Goal: Task Accomplishment & Management: Manage account settings

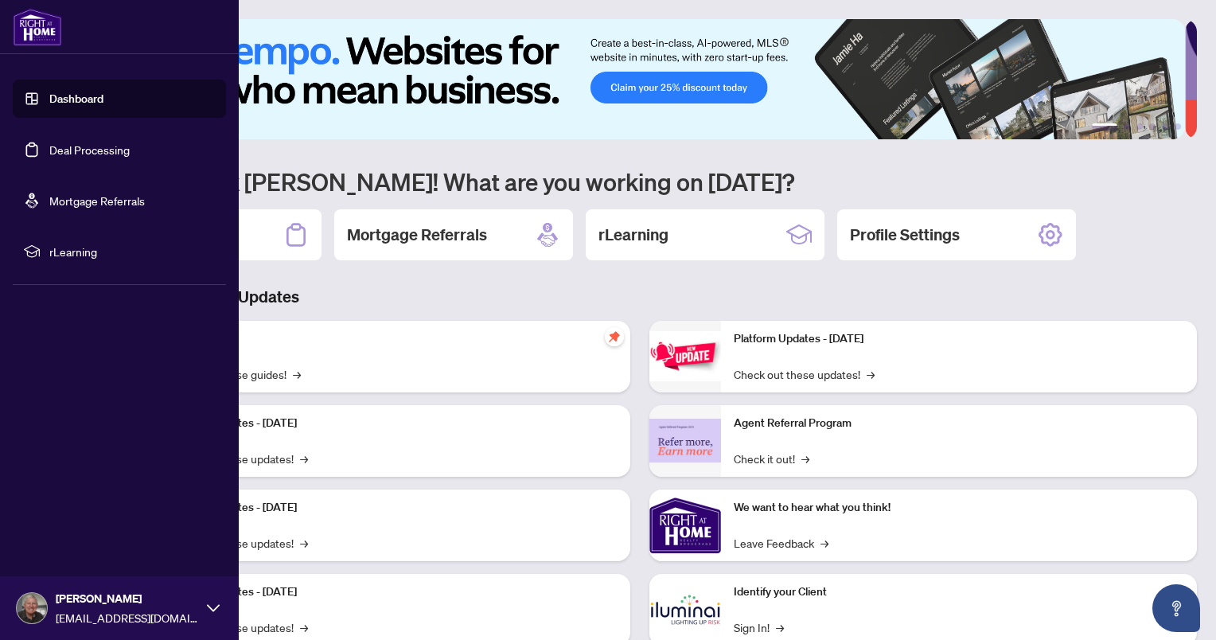
click at [49, 99] on link "Dashboard" at bounding box center [76, 98] width 54 height 14
click at [55, 100] on link "Dashboard" at bounding box center [76, 98] width 54 height 14
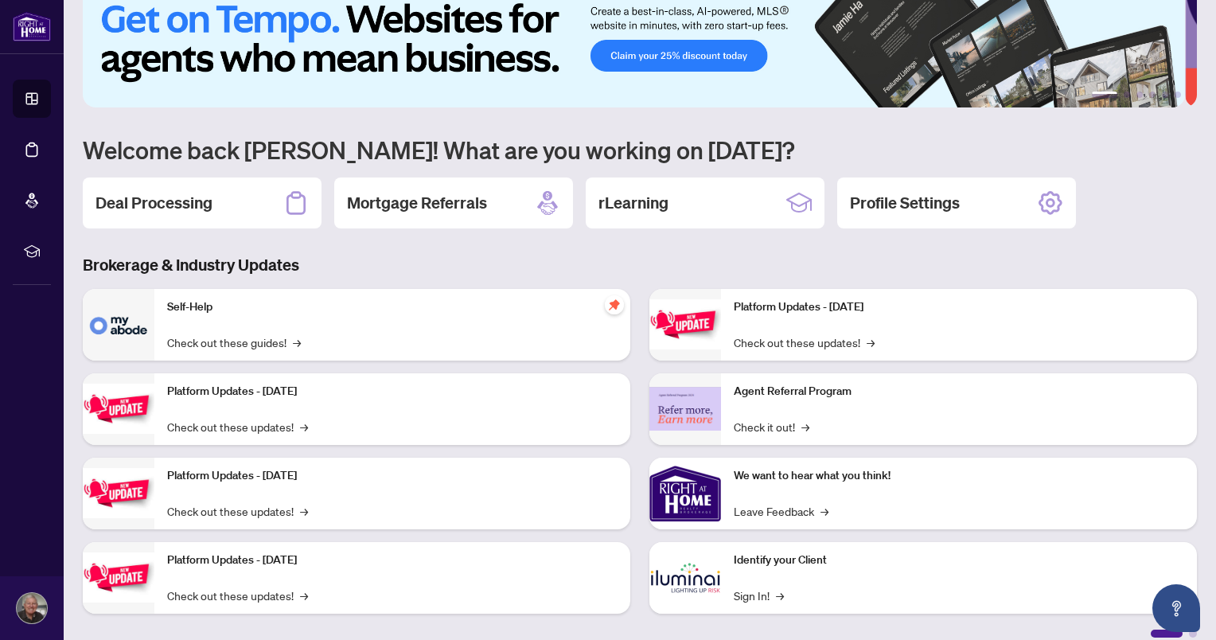
scroll to position [47, 0]
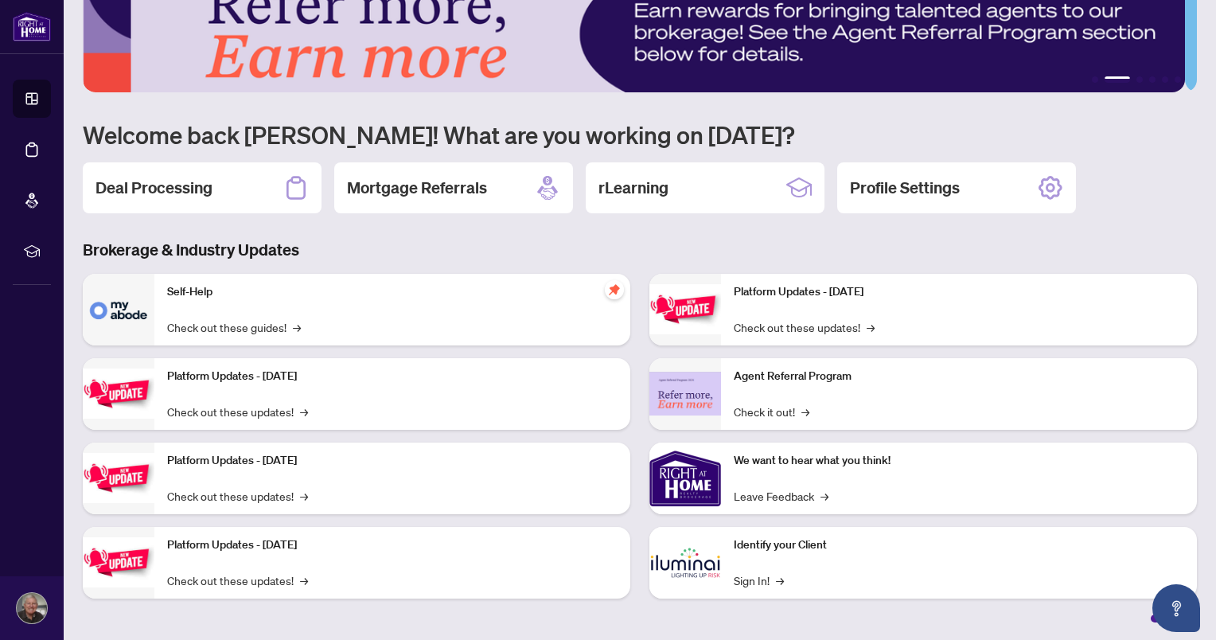
click at [138, 192] on h2 "Deal Processing" at bounding box center [153, 188] width 117 height 22
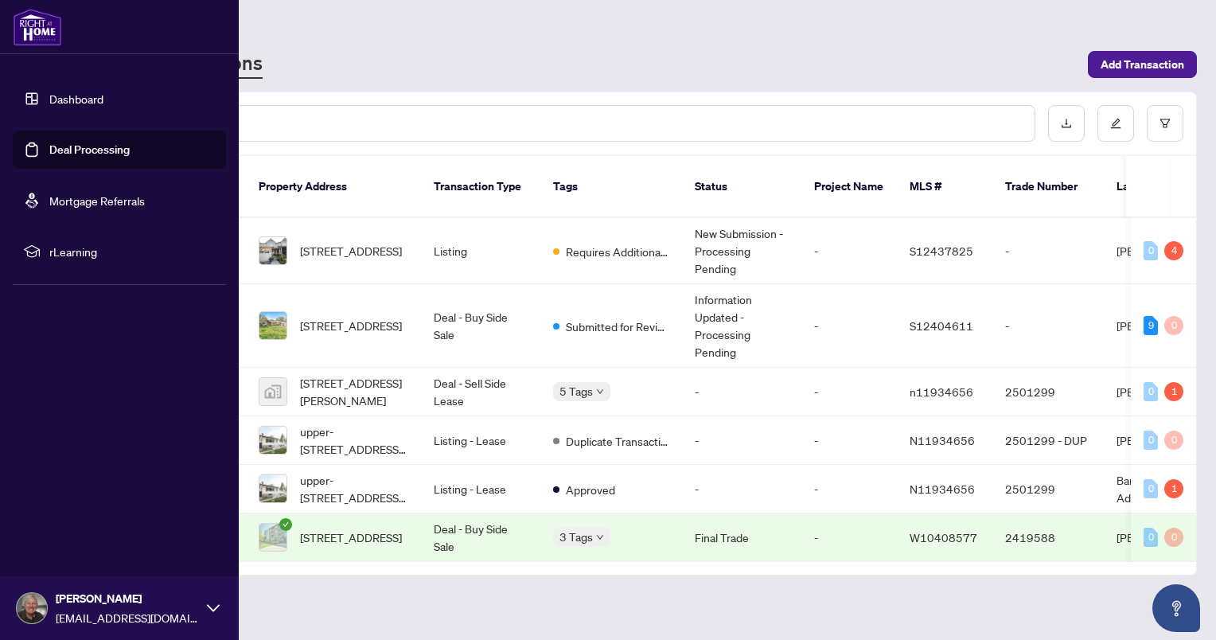
click at [56, 98] on link "Dashboard" at bounding box center [76, 98] width 54 height 14
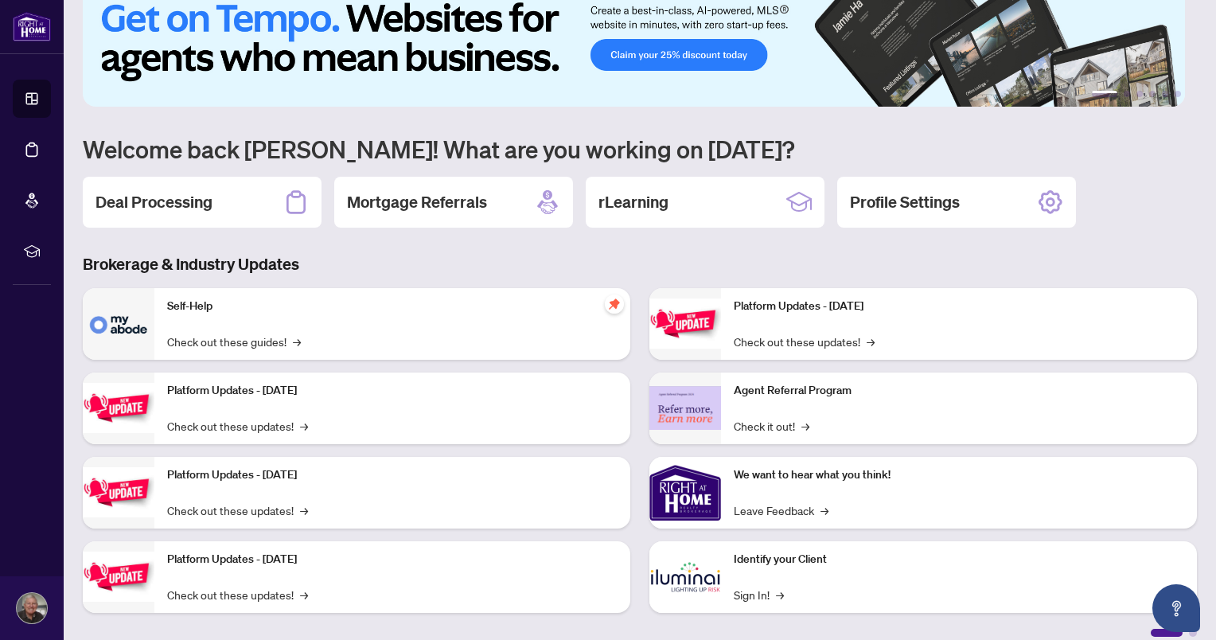
scroll to position [47, 0]
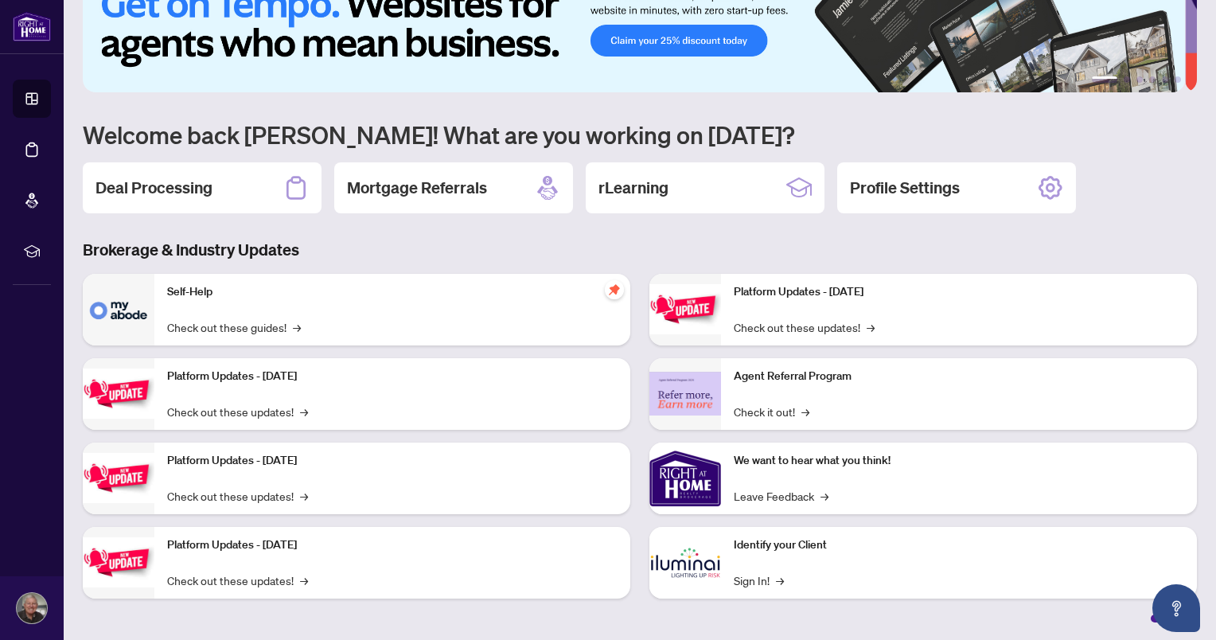
click at [753, 582] on link "Sign In! →" at bounding box center [758, 580] width 50 height 18
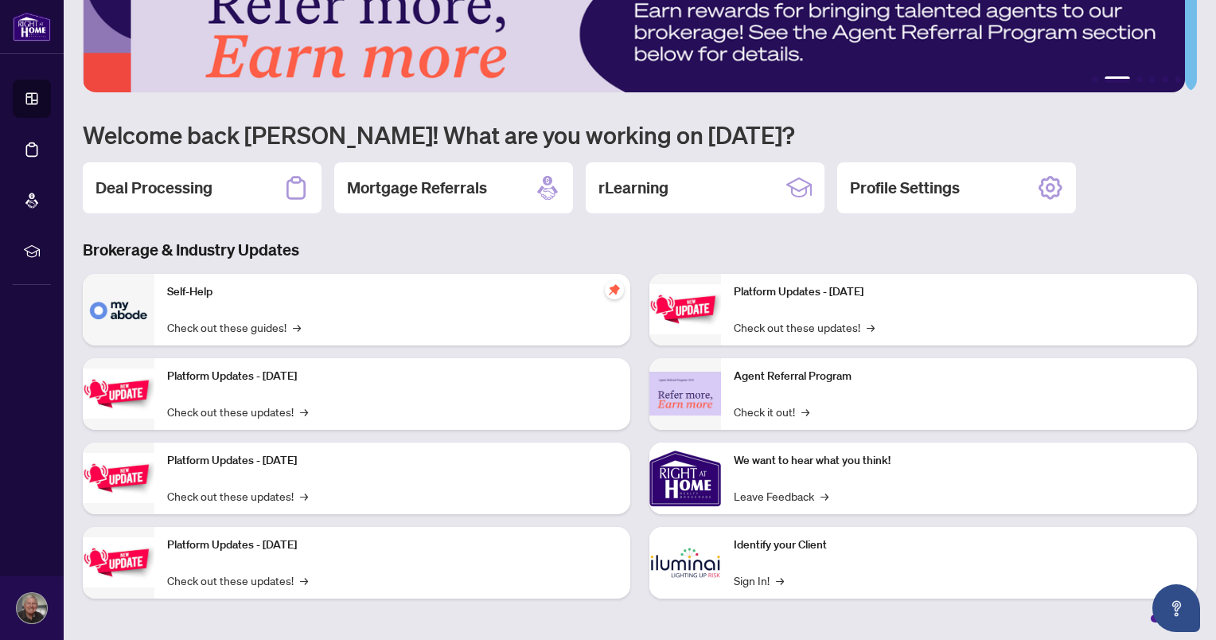
click at [181, 181] on h2 "Deal Processing" at bounding box center [153, 188] width 117 height 22
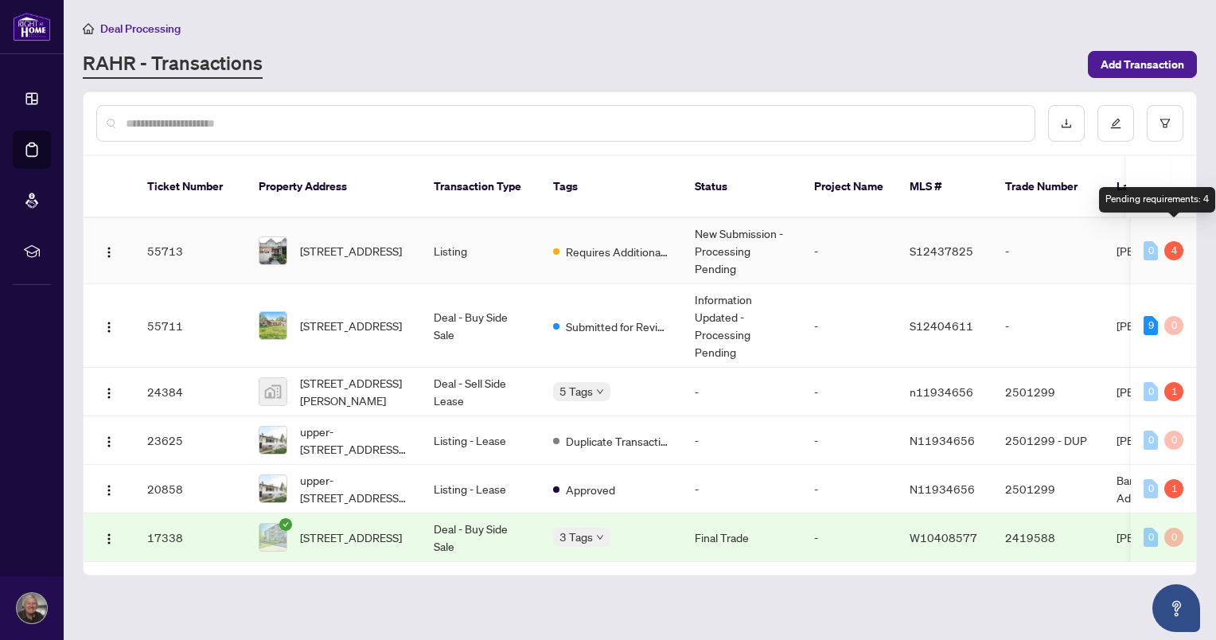
click at [1175, 241] on div "4" at bounding box center [1173, 250] width 19 height 19
drag, startPoint x: 340, startPoint y: 232, endPoint x: 353, endPoint y: 196, distance: 38.7
click at [341, 242] on span "[STREET_ADDRESS]" at bounding box center [351, 251] width 102 height 18
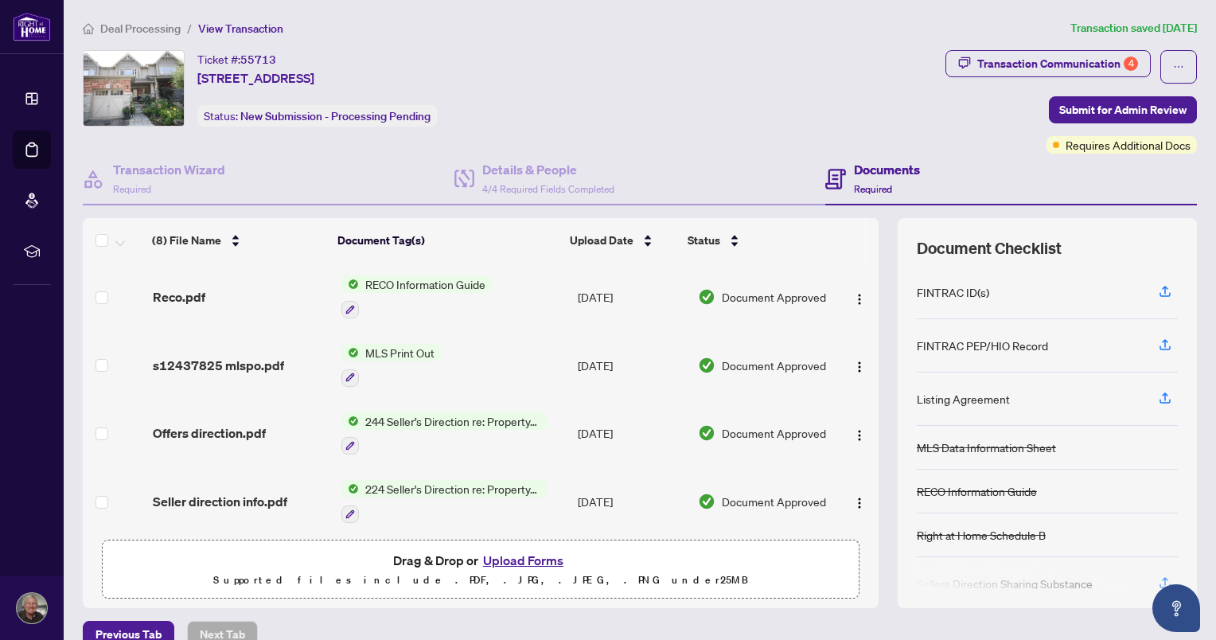
click at [1157, 395] on icon "button" at bounding box center [1164, 398] width 14 height 14
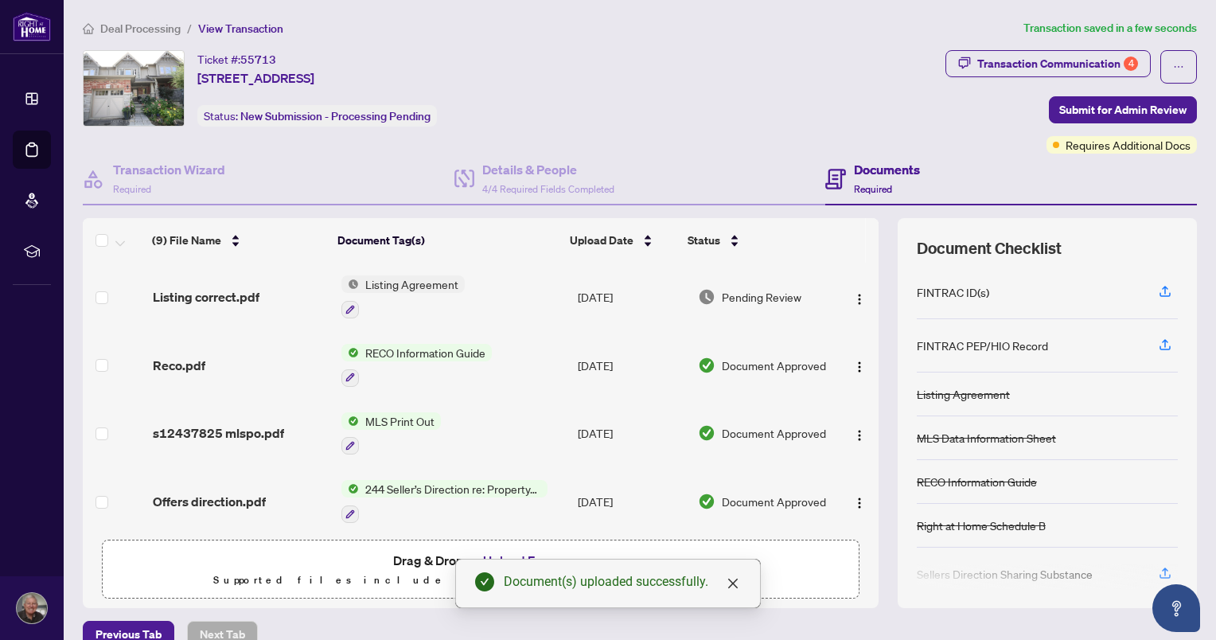
click at [1095, 107] on span "Submit for Admin Review" at bounding box center [1122, 109] width 127 height 25
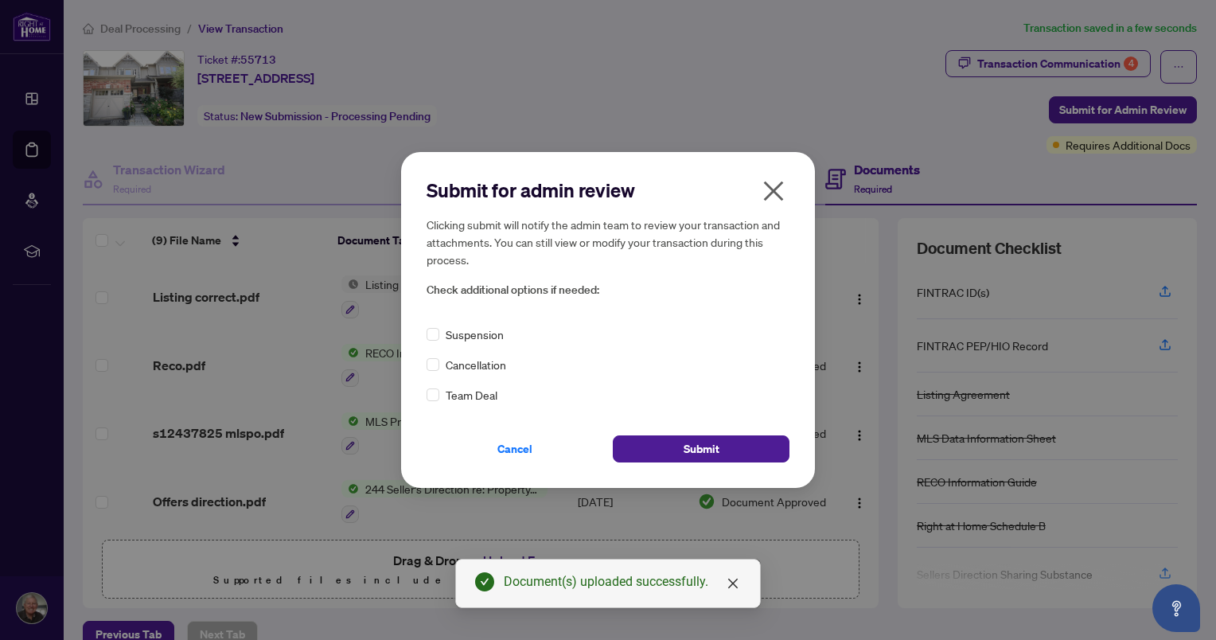
click at [685, 448] on span "Submit" at bounding box center [701, 448] width 36 height 25
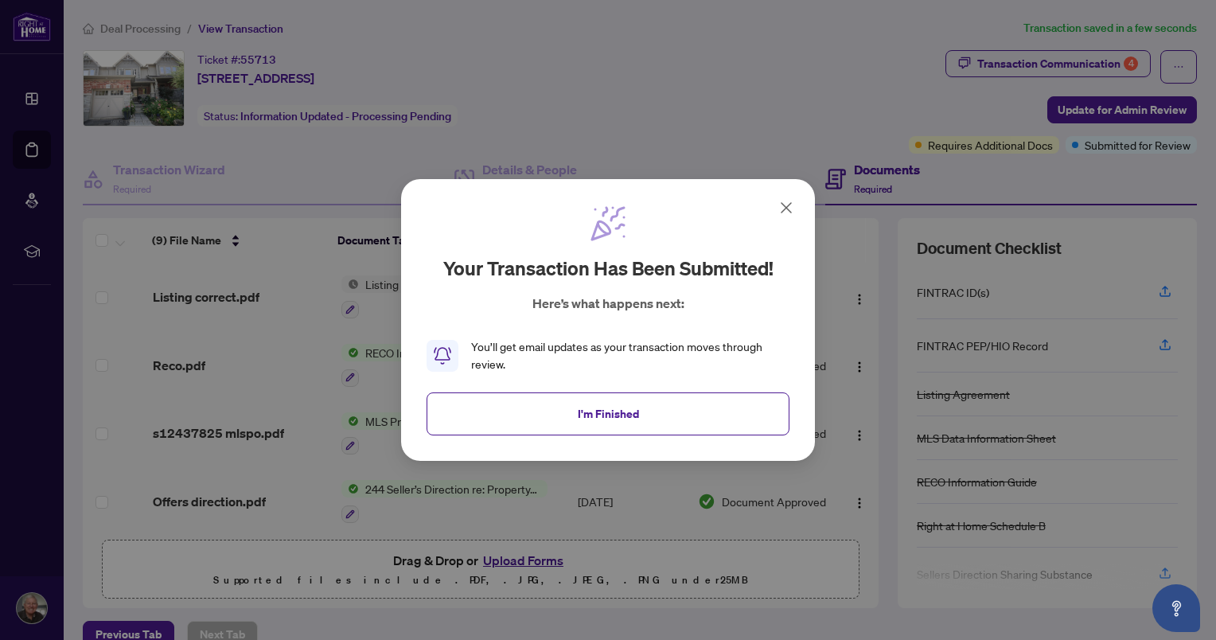
click at [611, 423] on span "I'm Finished" at bounding box center [608, 413] width 61 height 25
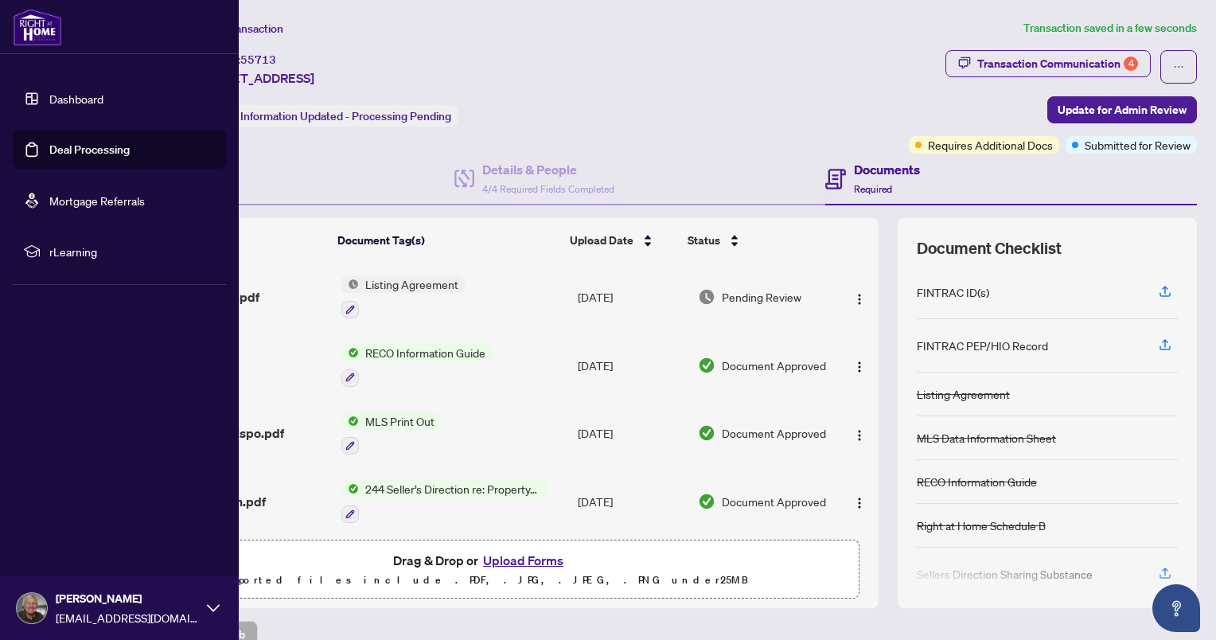
click at [74, 101] on link "Dashboard" at bounding box center [76, 98] width 54 height 14
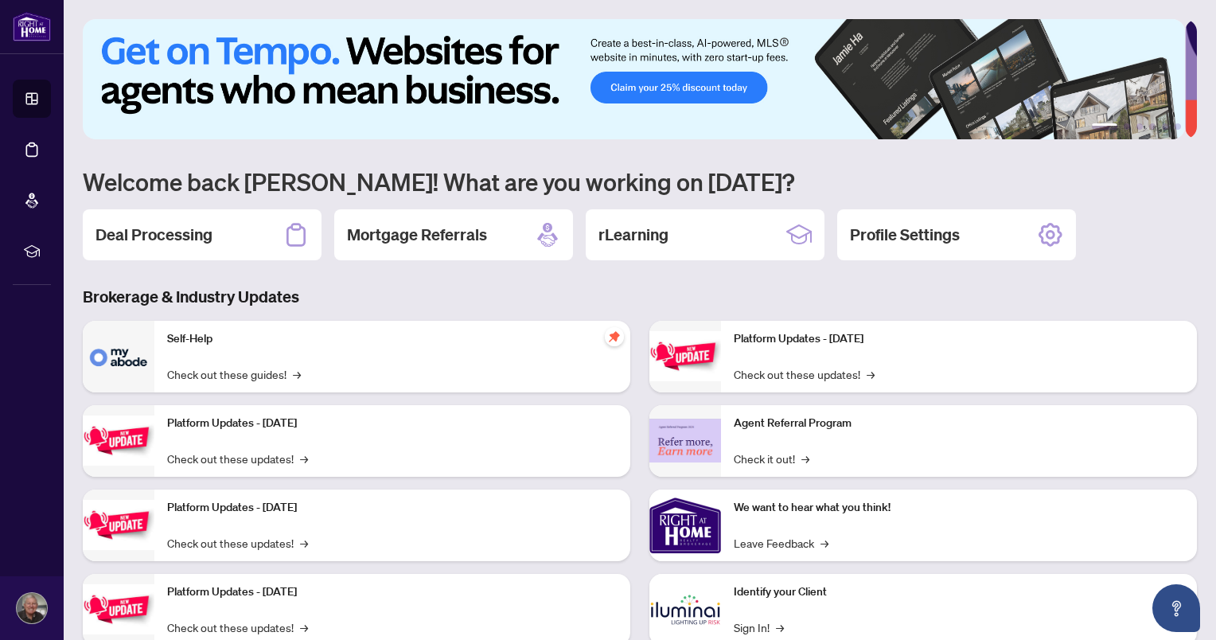
click at [193, 239] on h2 "Deal Processing" at bounding box center [153, 235] width 117 height 22
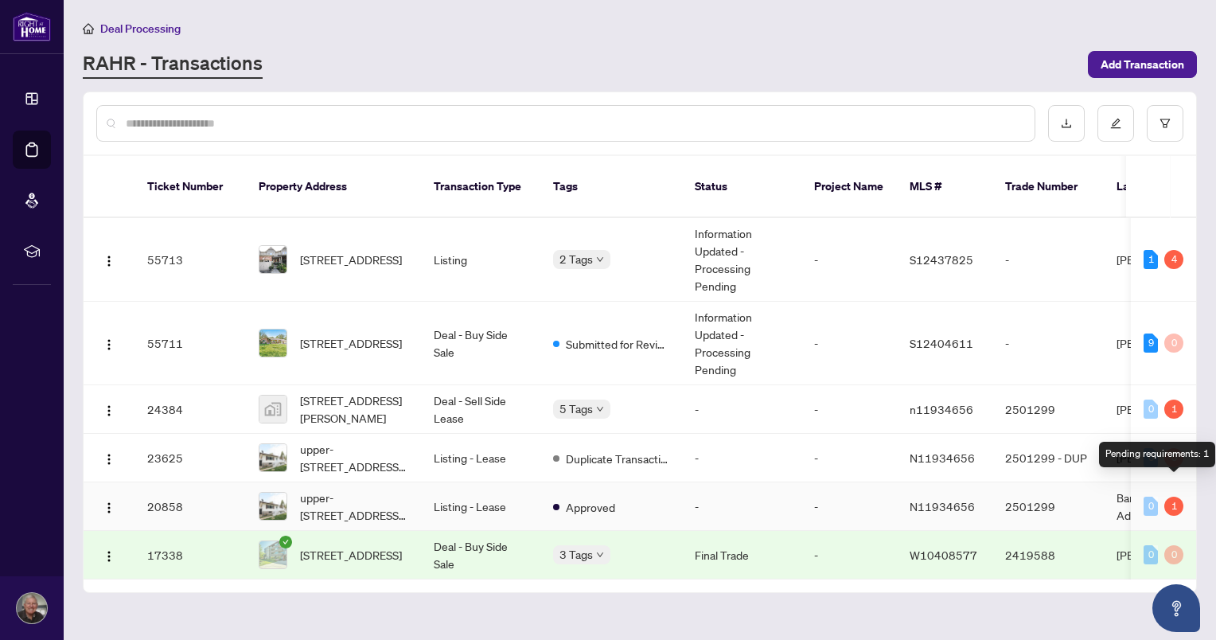
click at [1177, 496] on div "1" at bounding box center [1173, 505] width 19 height 19
click at [1171, 496] on div "1" at bounding box center [1173, 505] width 19 height 19
click at [589, 498] on span "Approved" at bounding box center [590, 507] width 49 height 18
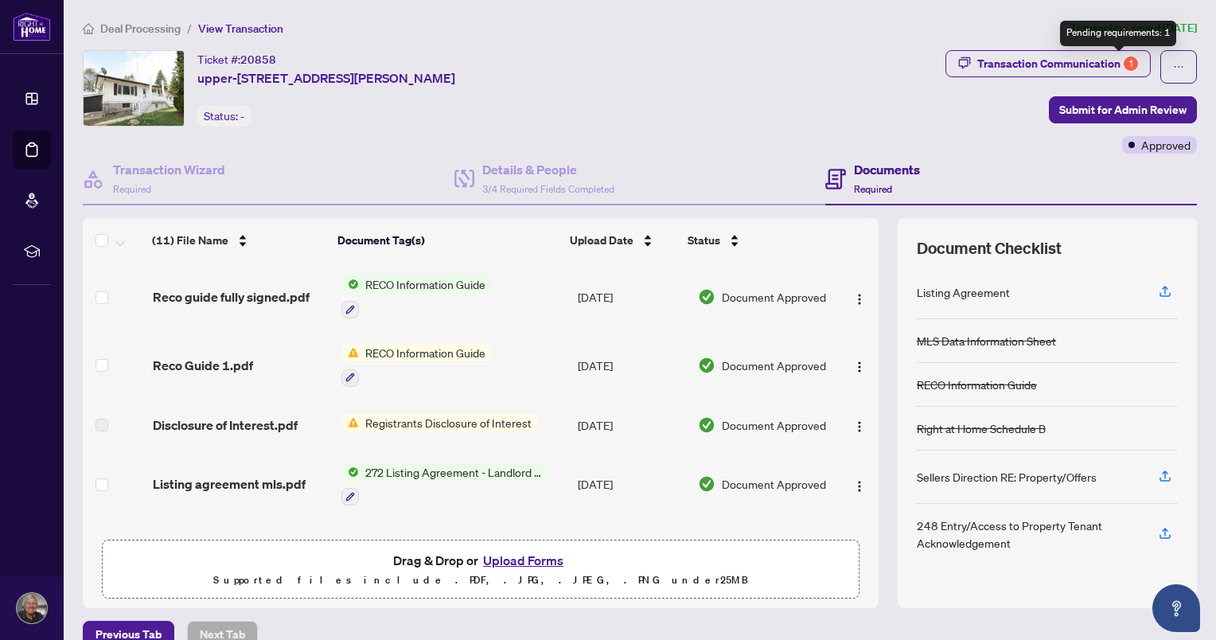
click at [1123, 64] on div "1" at bounding box center [1130, 63] width 14 height 14
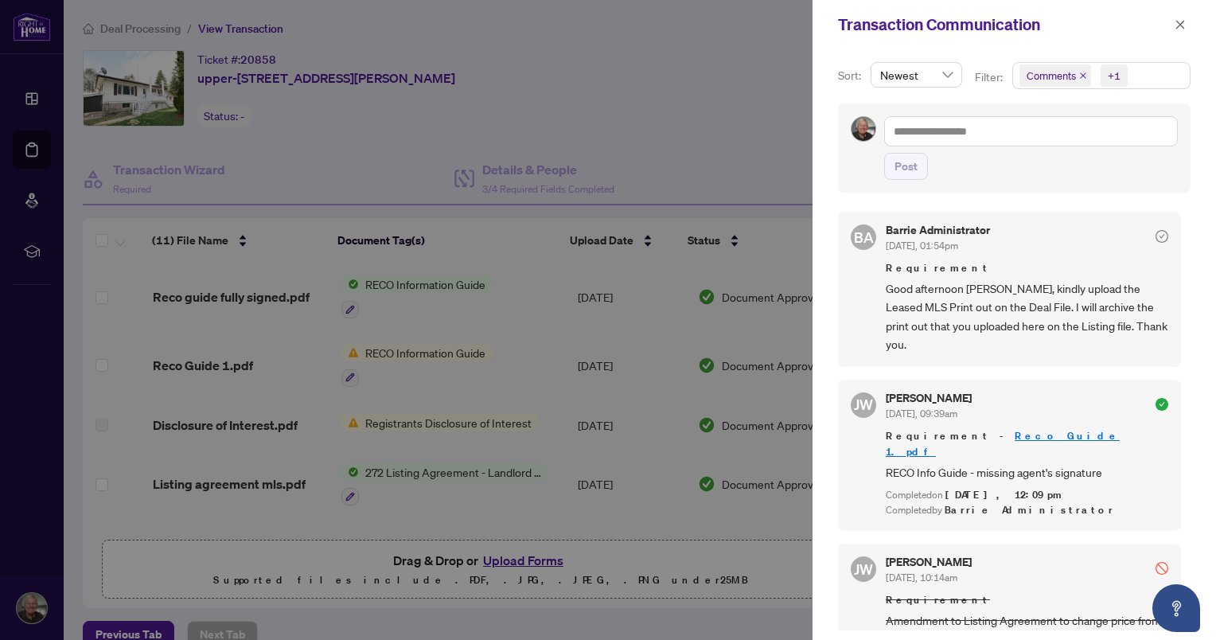
click at [1178, 21] on icon "close" at bounding box center [1179, 24] width 11 height 11
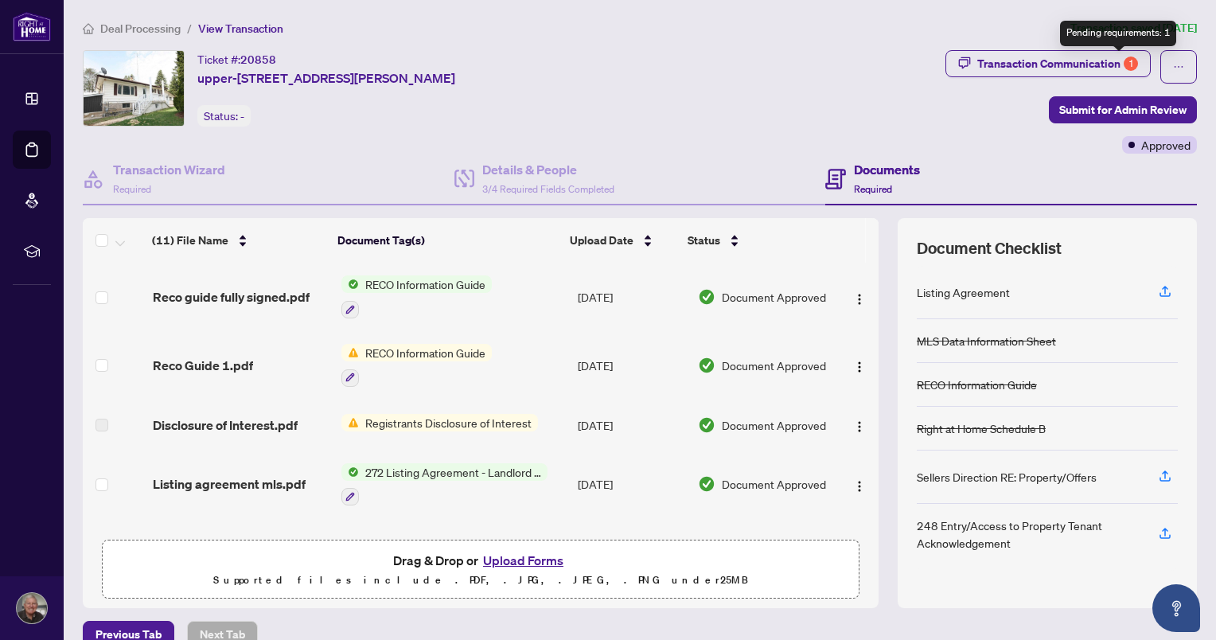
click at [1123, 63] on div "1" at bounding box center [1130, 63] width 14 height 14
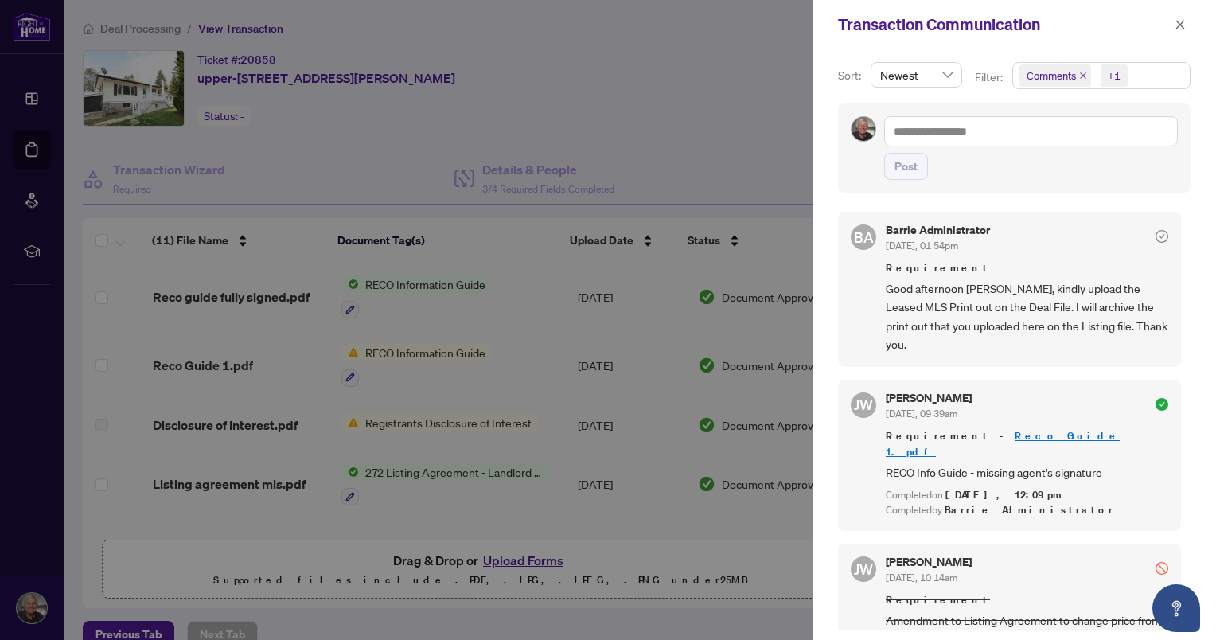
click at [1004, 429] on link "Reco Guide 1.pdf" at bounding box center [1002, 443] width 234 height 29
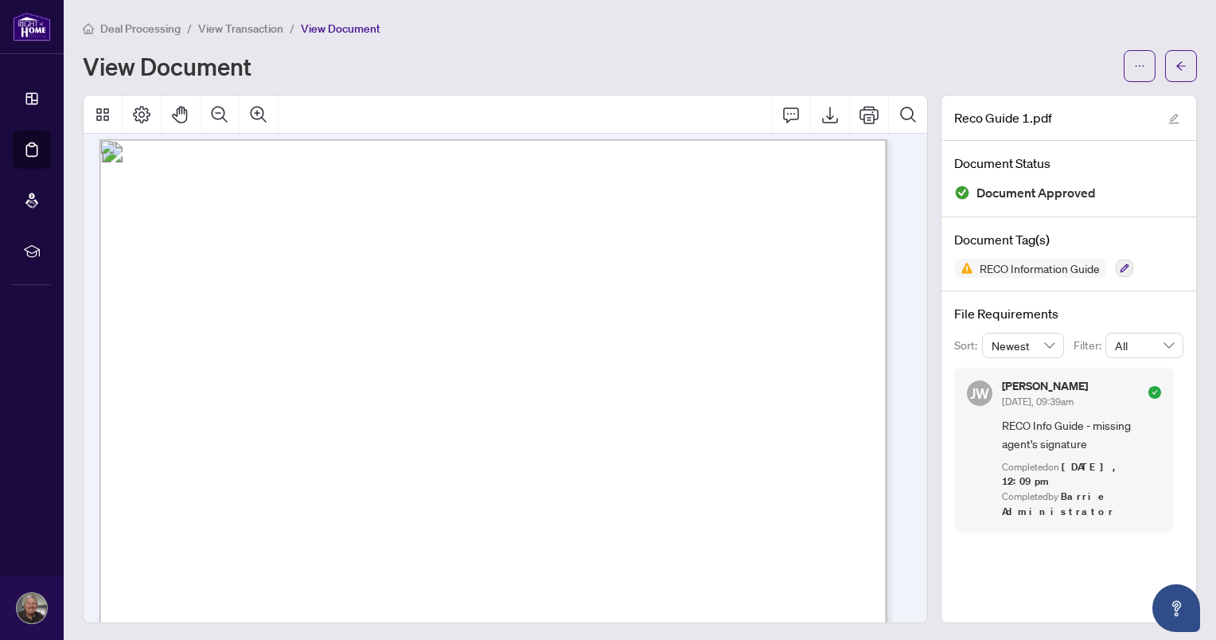
scroll to position [10421, 0]
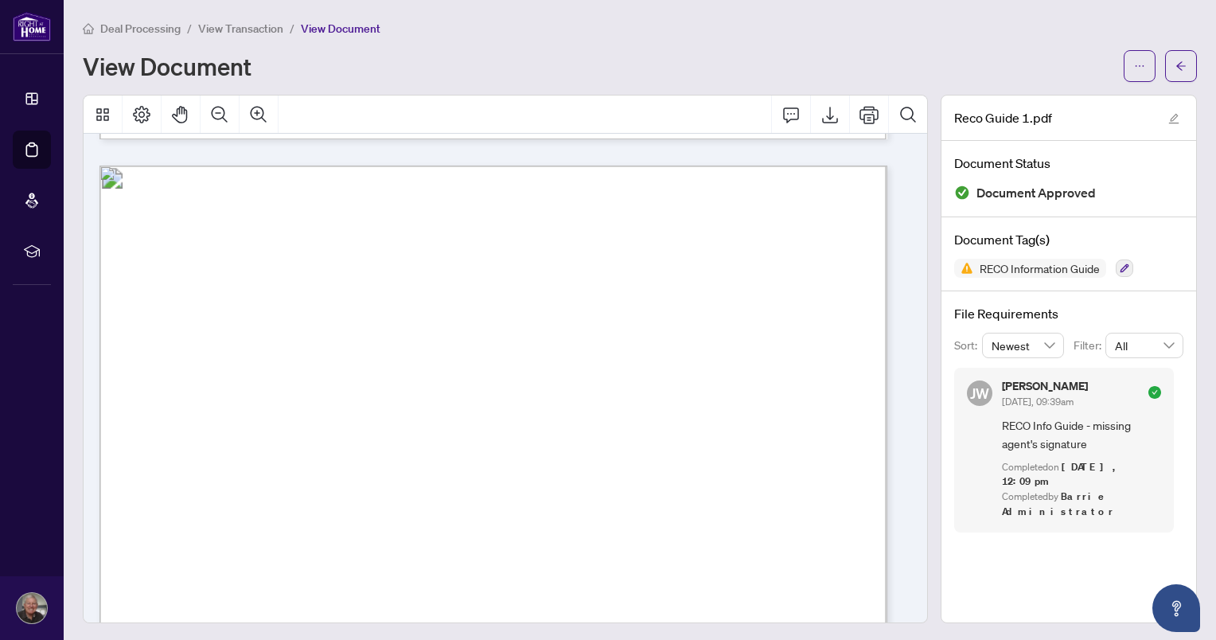
click at [1175, 60] on icon "arrow-left" at bounding box center [1180, 65] width 11 height 11
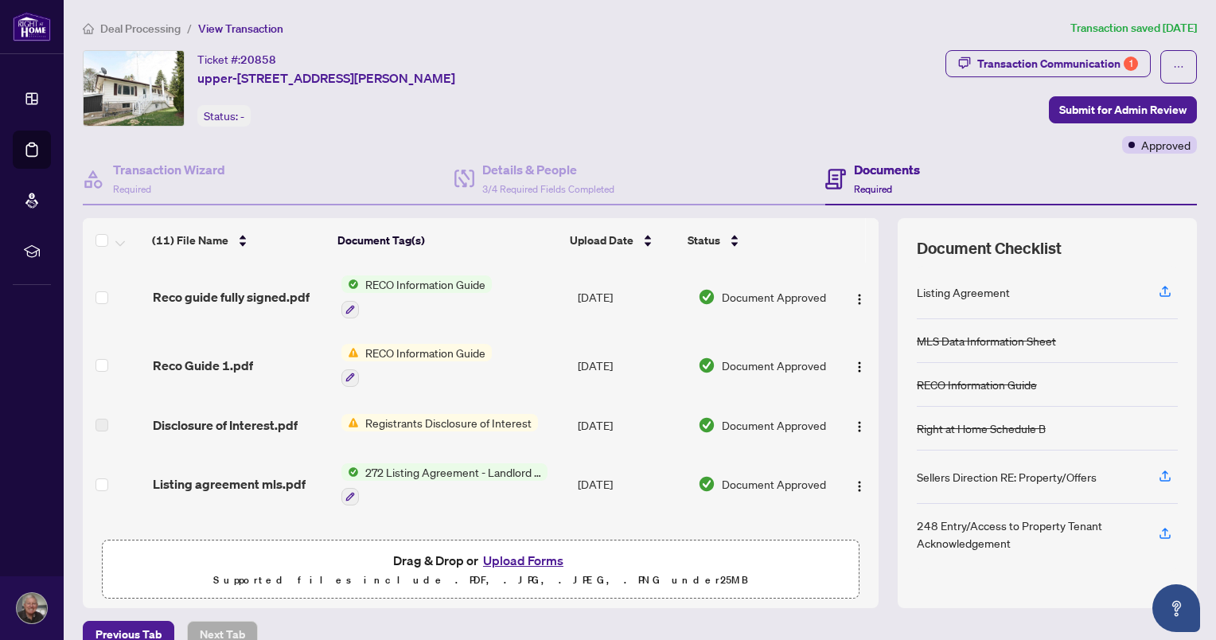
click at [145, 626] on span "Previous Tab" at bounding box center [128, 633] width 66 height 25
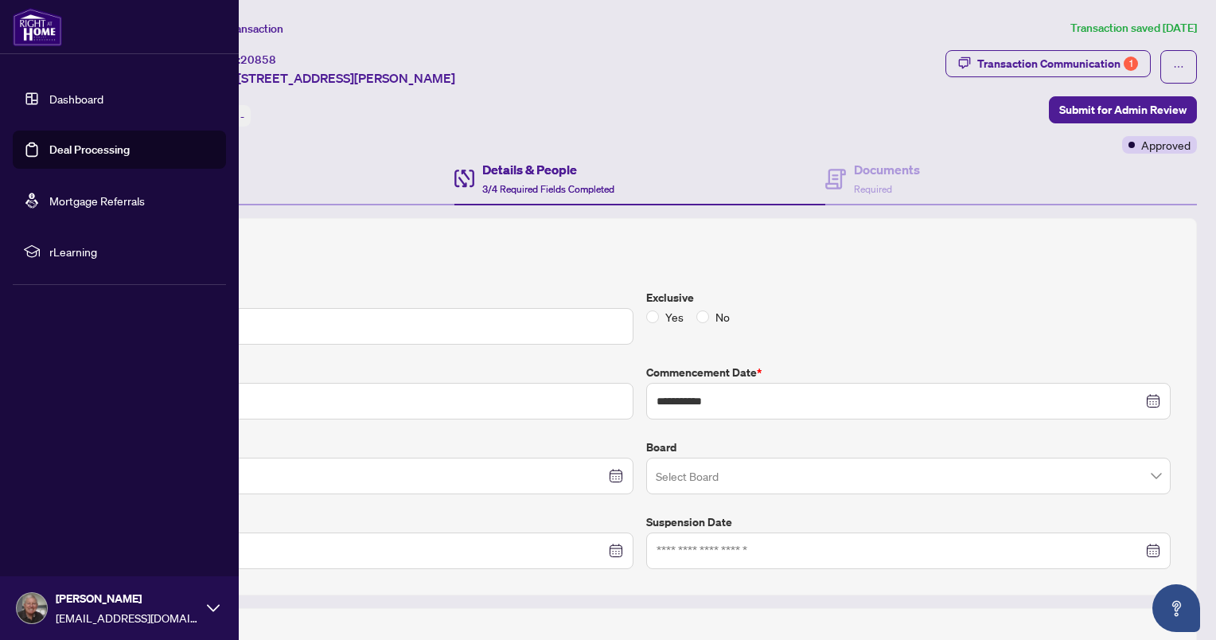
click at [60, 95] on link "Dashboard" at bounding box center [76, 98] width 54 height 14
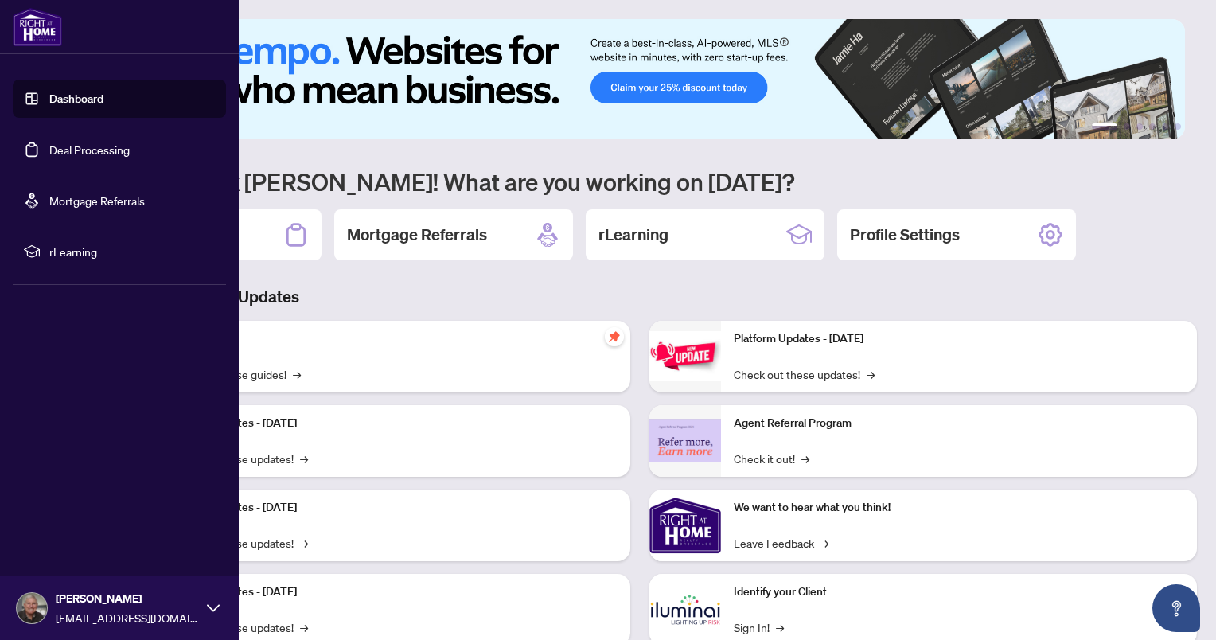
click at [49, 151] on link "Deal Processing" at bounding box center [89, 149] width 80 height 14
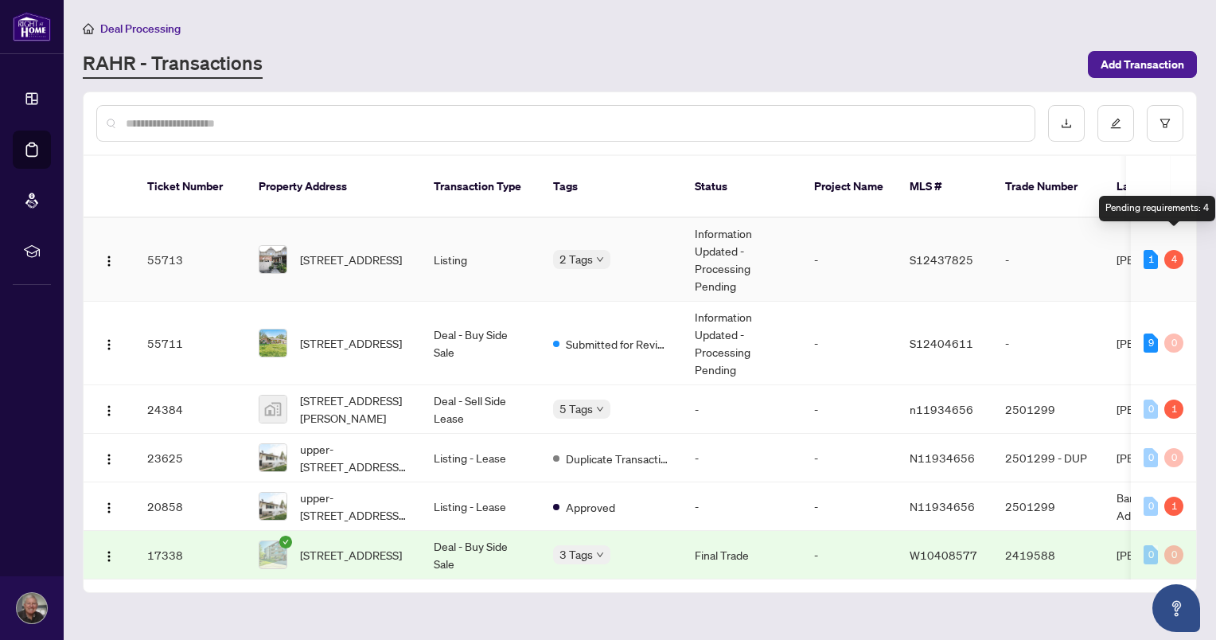
drag, startPoint x: 1178, startPoint y: 242, endPoint x: 1163, endPoint y: 245, distance: 15.4
click at [1177, 250] on div "4" at bounding box center [1173, 259] width 19 height 19
click at [835, 253] on td "-" at bounding box center [848, 260] width 95 height 84
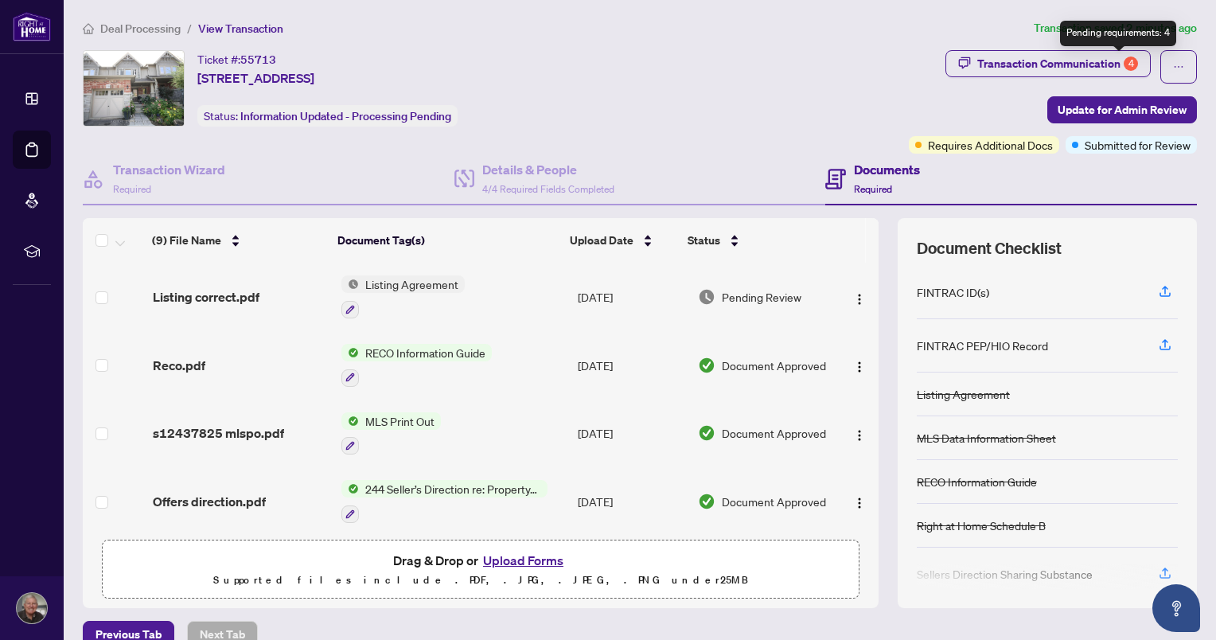
click at [1123, 57] on div "4" at bounding box center [1130, 63] width 14 height 14
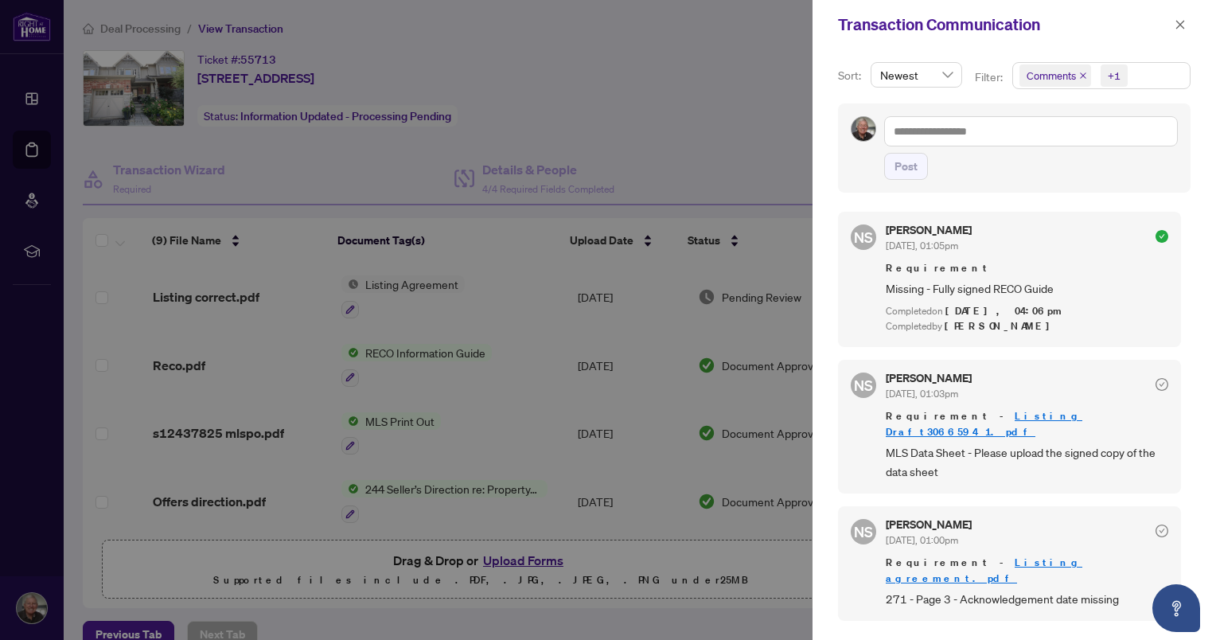
click at [1178, 25] on icon "close" at bounding box center [1179, 24] width 11 height 11
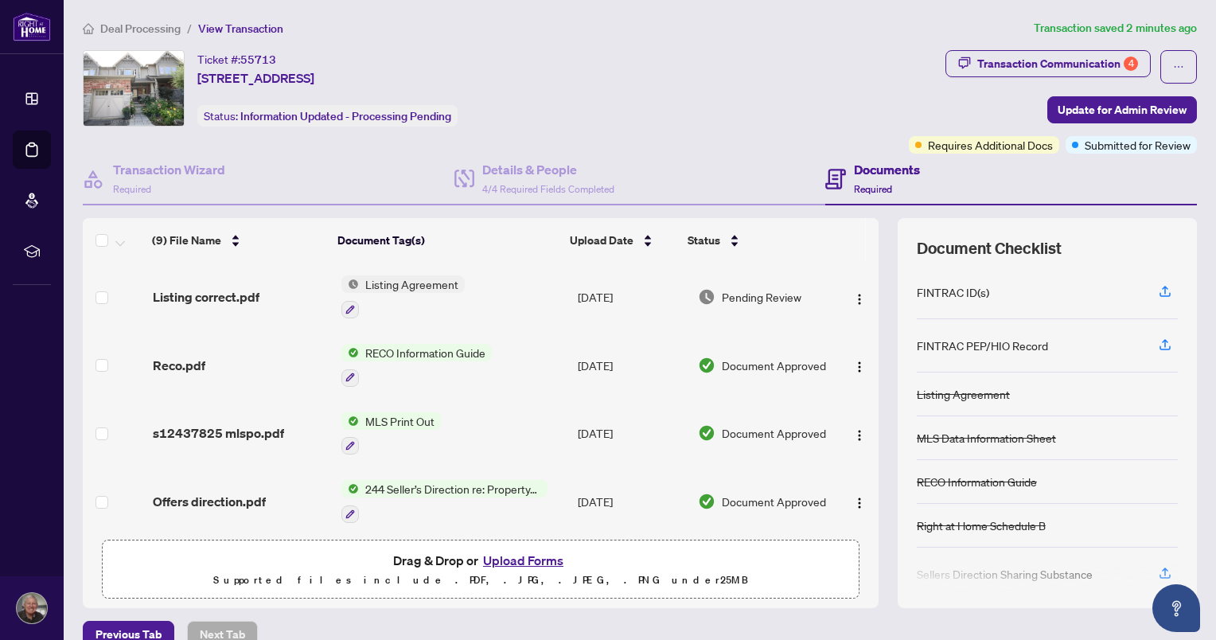
click at [399, 356] on span "RECO Information Guide" at bounding box center [425, 353] width 133 height 18
click at [421, 436] on div "Document Tags RECO Information Guide" at bounding box center [411, 415] width 194 height 60
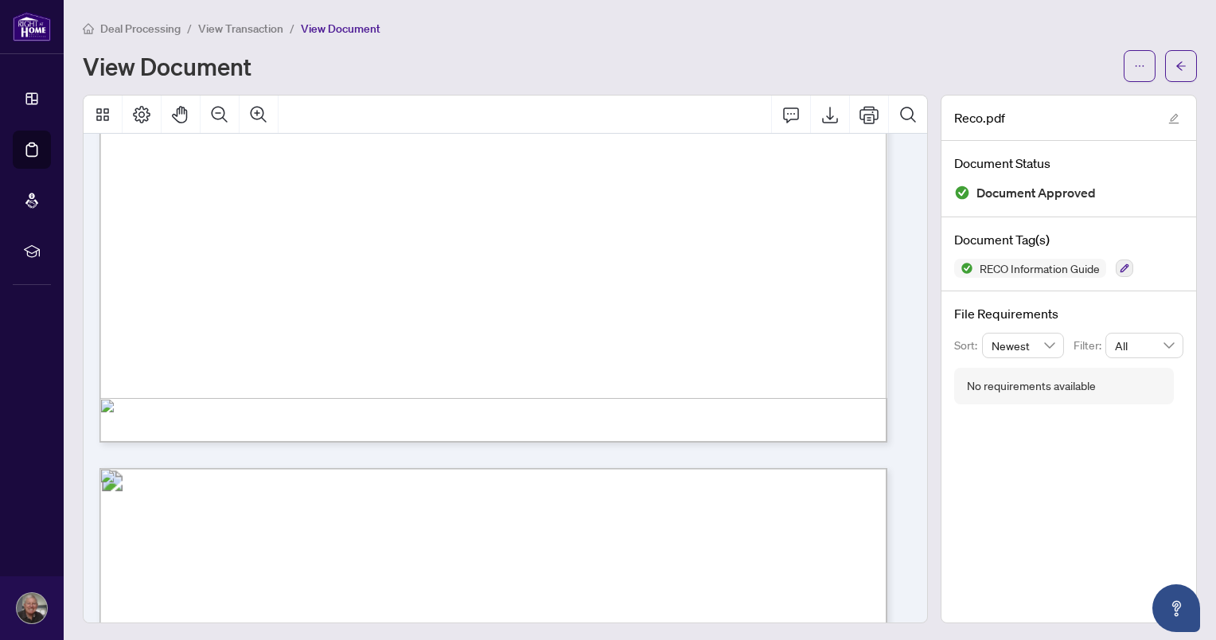
scroll to position [12092, 0]
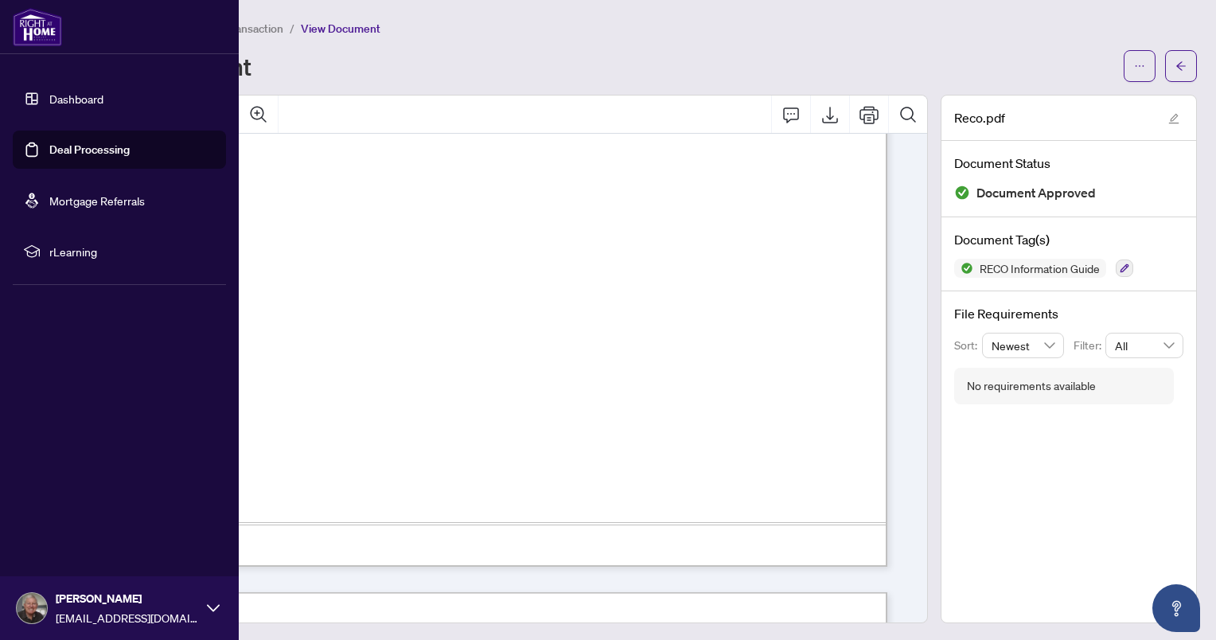
click at [60, 150] on link "Deal Processing" at bounding box center [89, 149] width 80 height 14
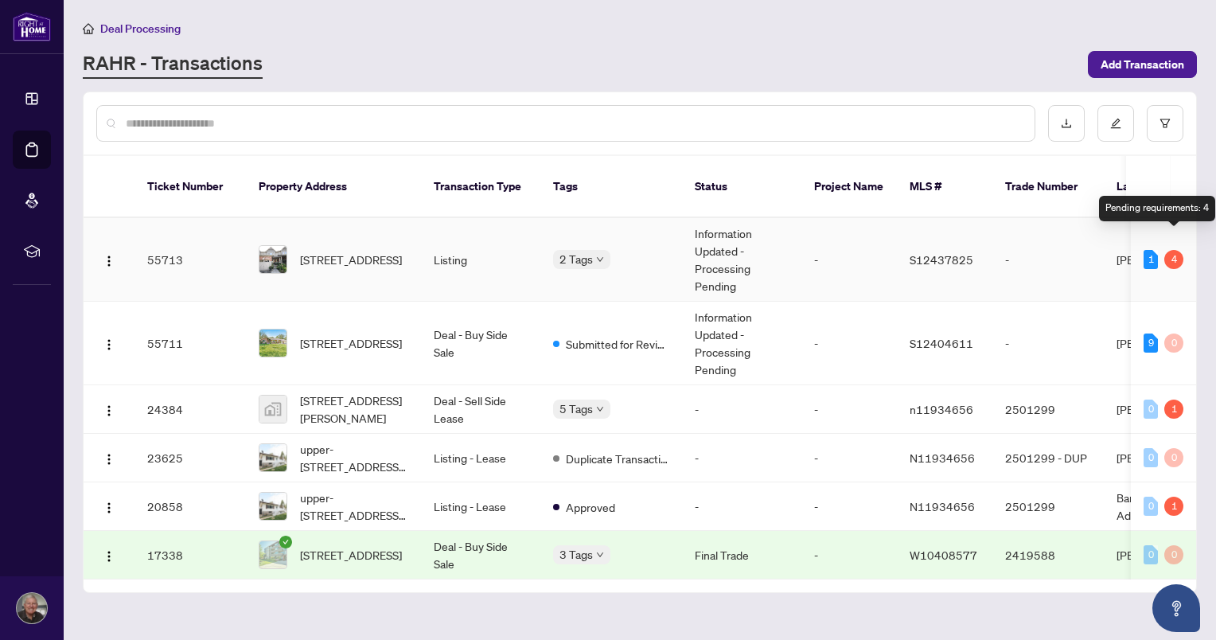
click at [1173, 250] on div "4" at bounding box center [1173, 259] width 19 height 19
click at [294, 245] on div "[STREET_ADDRESS]" at bounding box center [334, 259] width 150 height 29
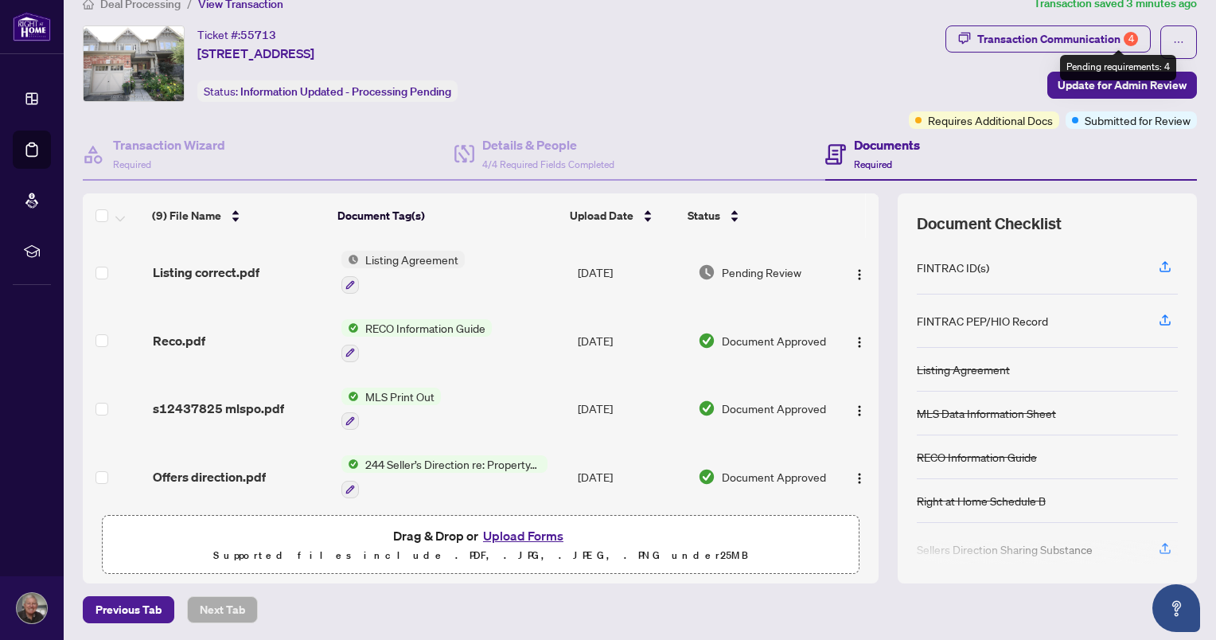
click at [1123, 42] on div "4" at bounding box center [1130, 39] width 14 height 14
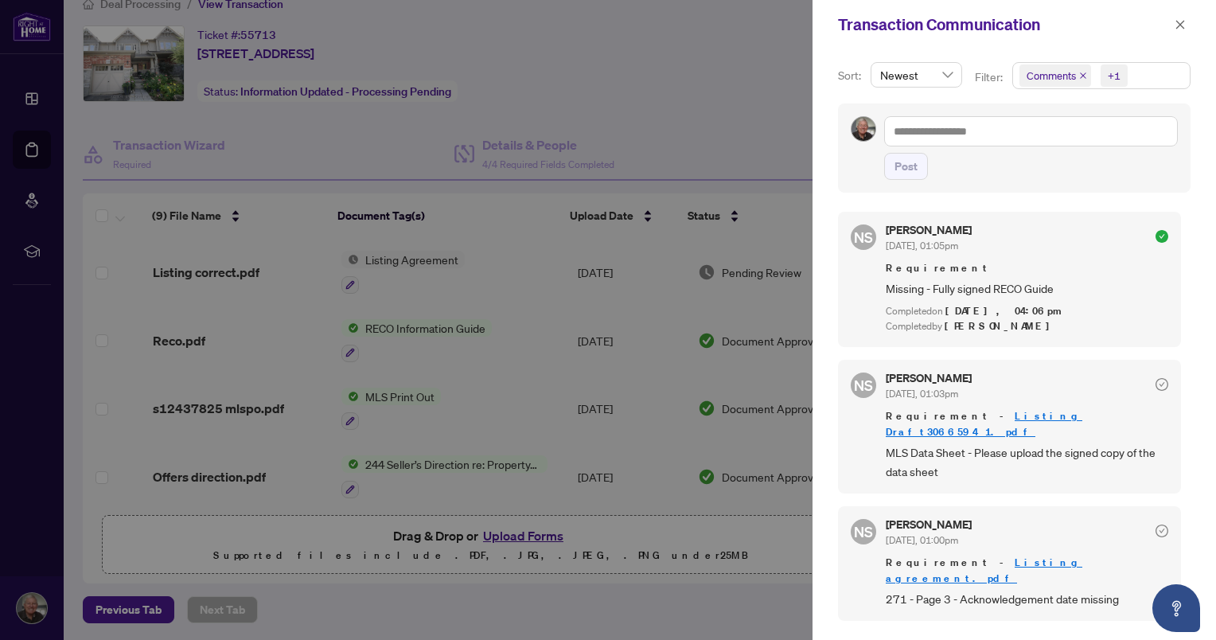
click at [385, 155] on div at bounding box center [608, 320] width 1216 height 640
click at [732, 101] on div at bounding box center [608, 320] width 1216 height 640
click at [1175, 19] on icon "close" at bounding box center [1179, 24] width 11 height 11
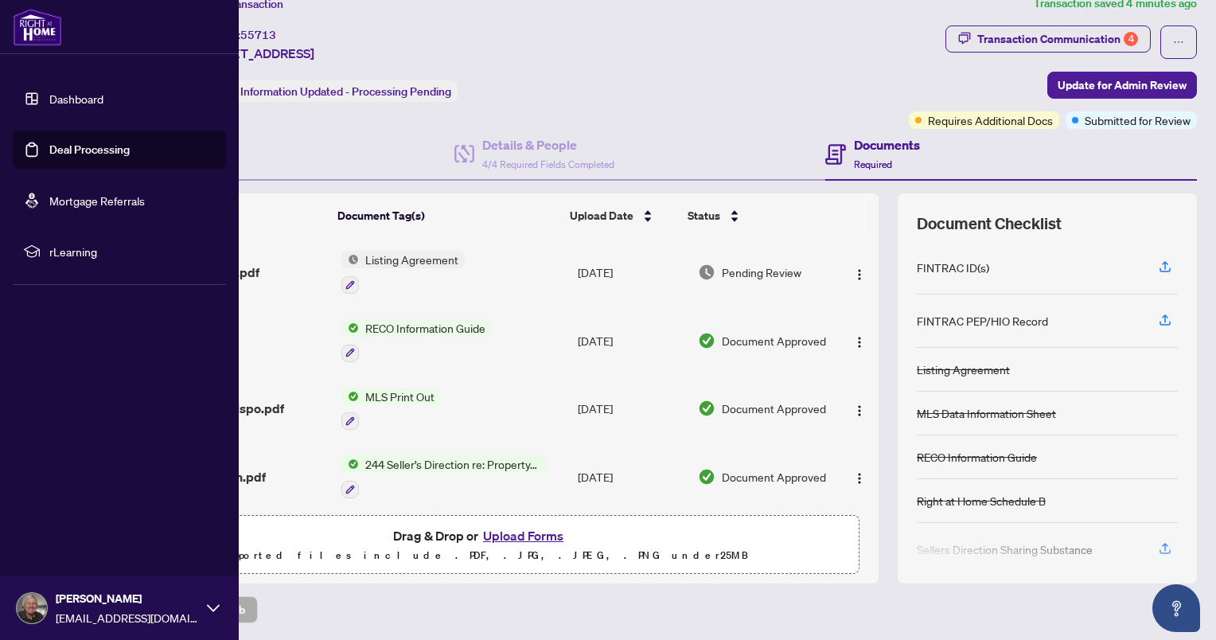
drag, startPoint x: 41, startPoint y: 149, endPoint x: 60, endPoint y: 150, distance: 18.3
click at [49, 150] on link "Deal Processing" at bounding box center [89, 149] width 80 height 14
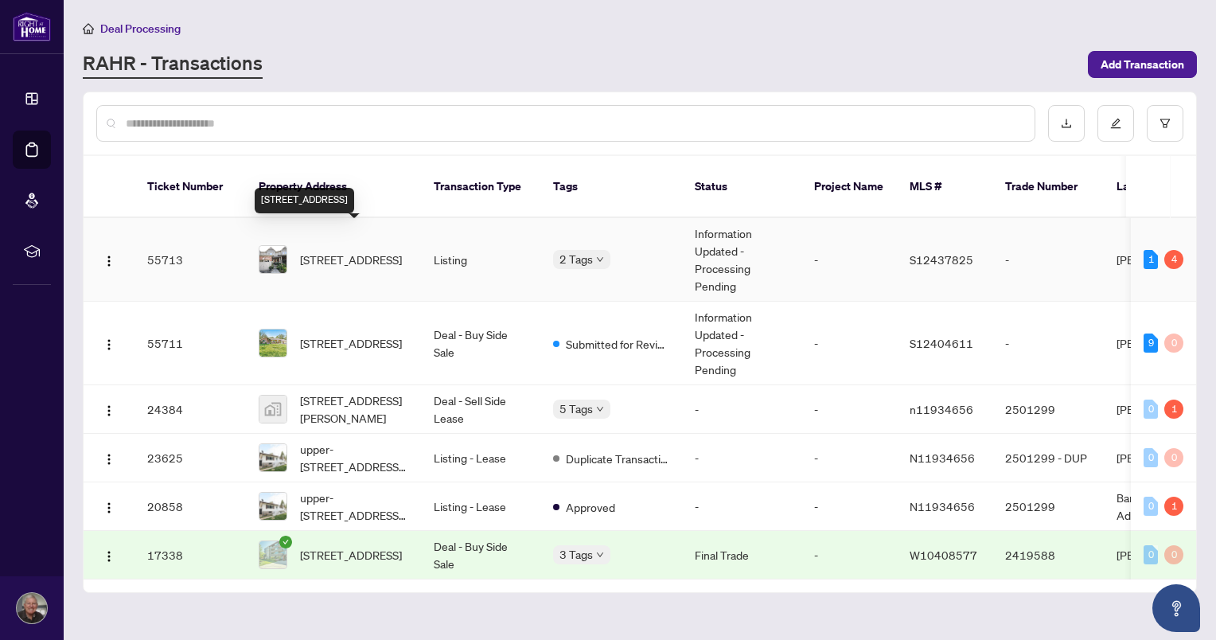
click at [323, 251] on span "[STREET_ADDRESS]" at bounding box center [351, 260] width 102 height 18
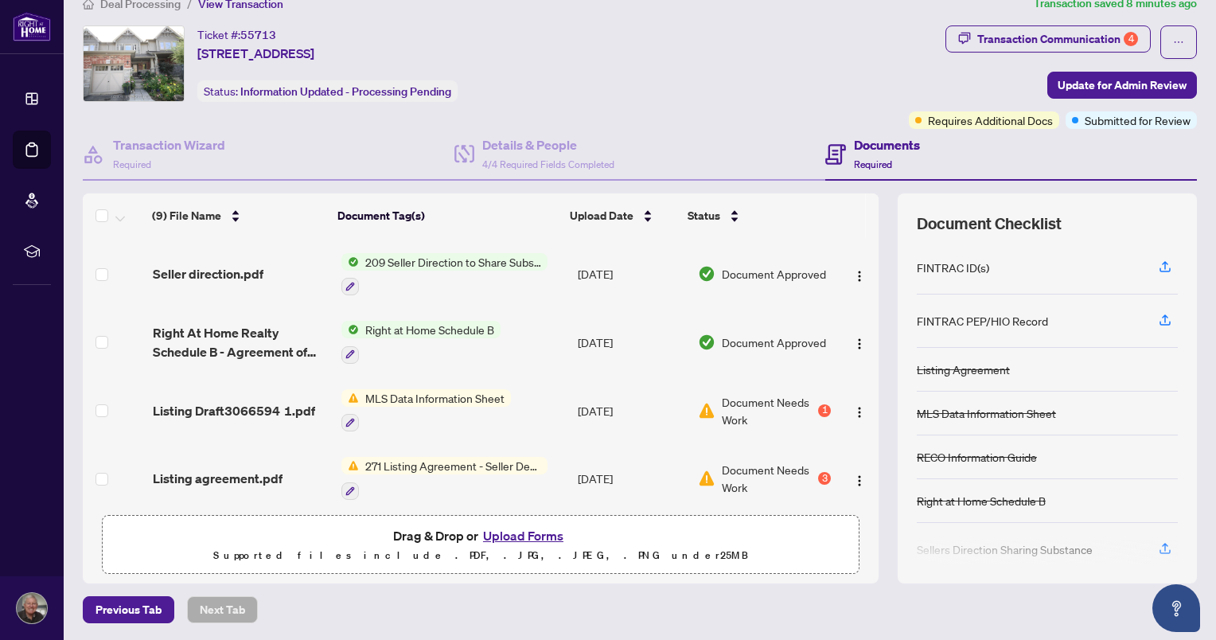
click at [1071, 40] on div "Transaction Communication 4" at bounding box center [1057, 38] width 161 height 25
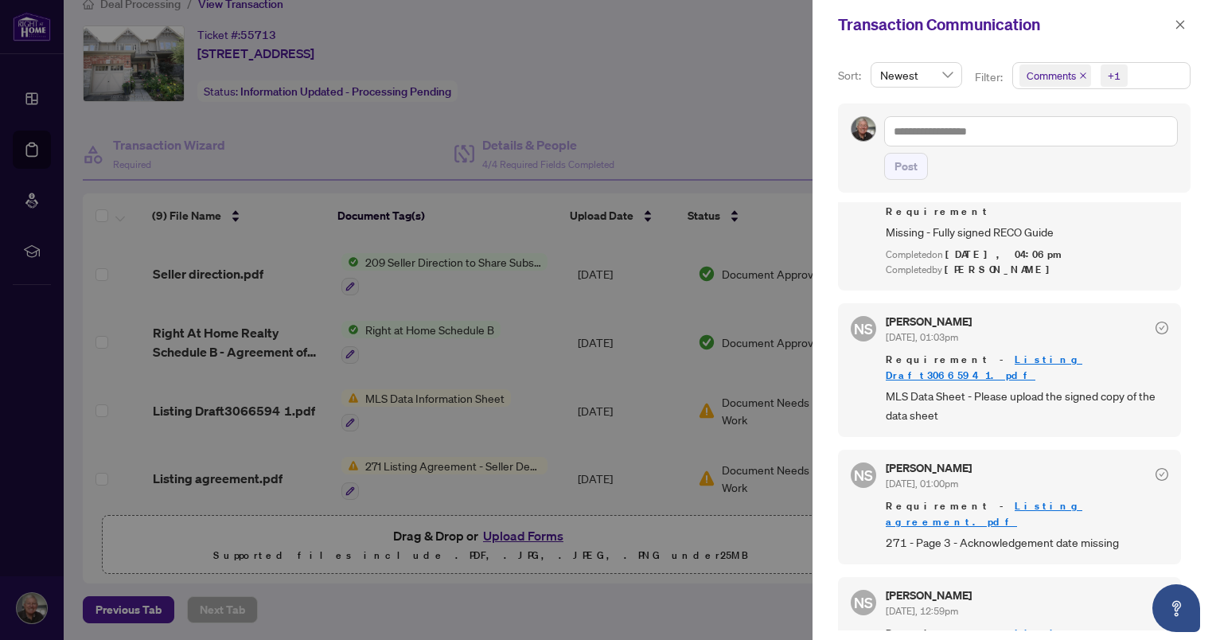
scroll to position [80, 0]
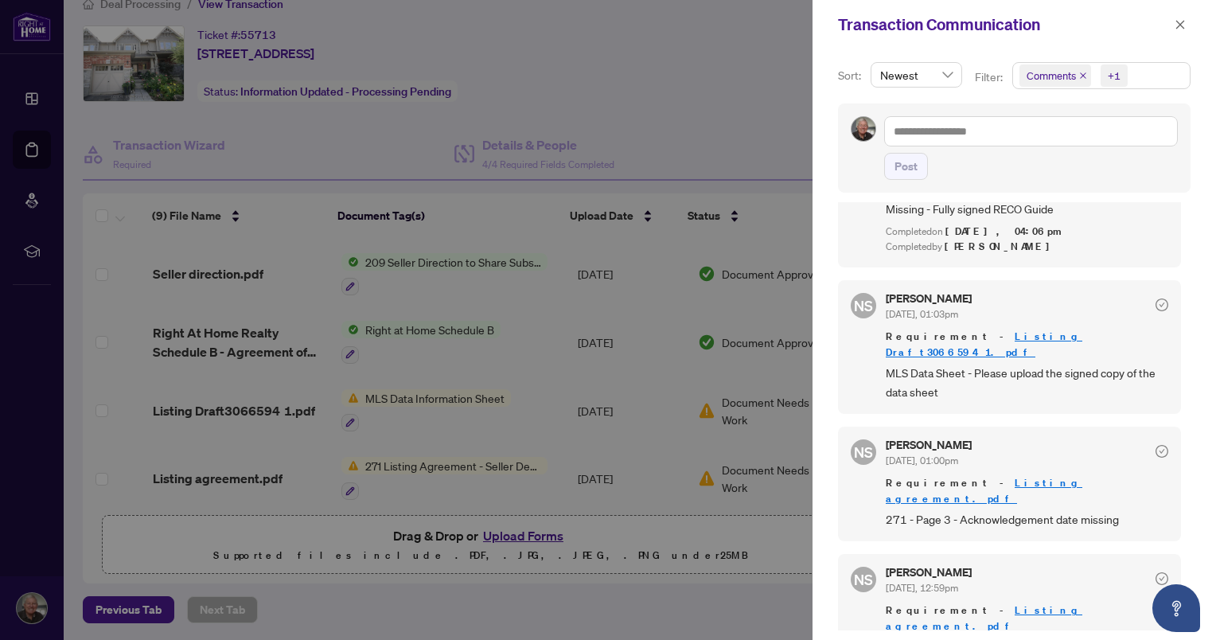
click at [1081, 76] on icon "close" at bounding box center [1083, 75] width 6 height 6
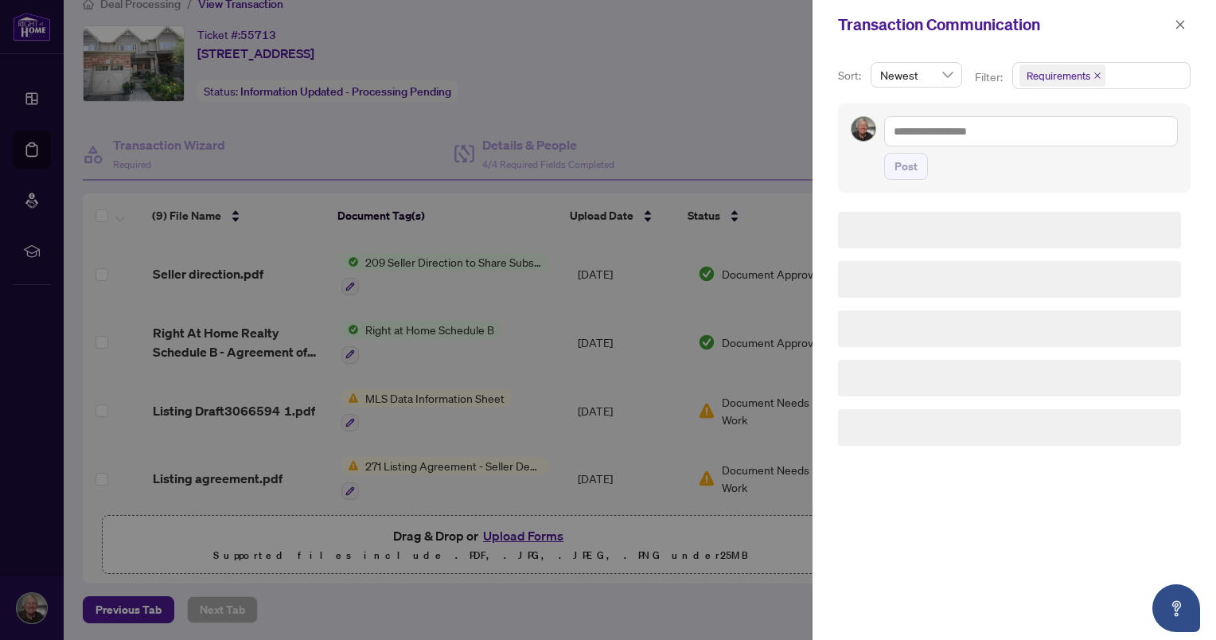
scroll to position [0, 0]
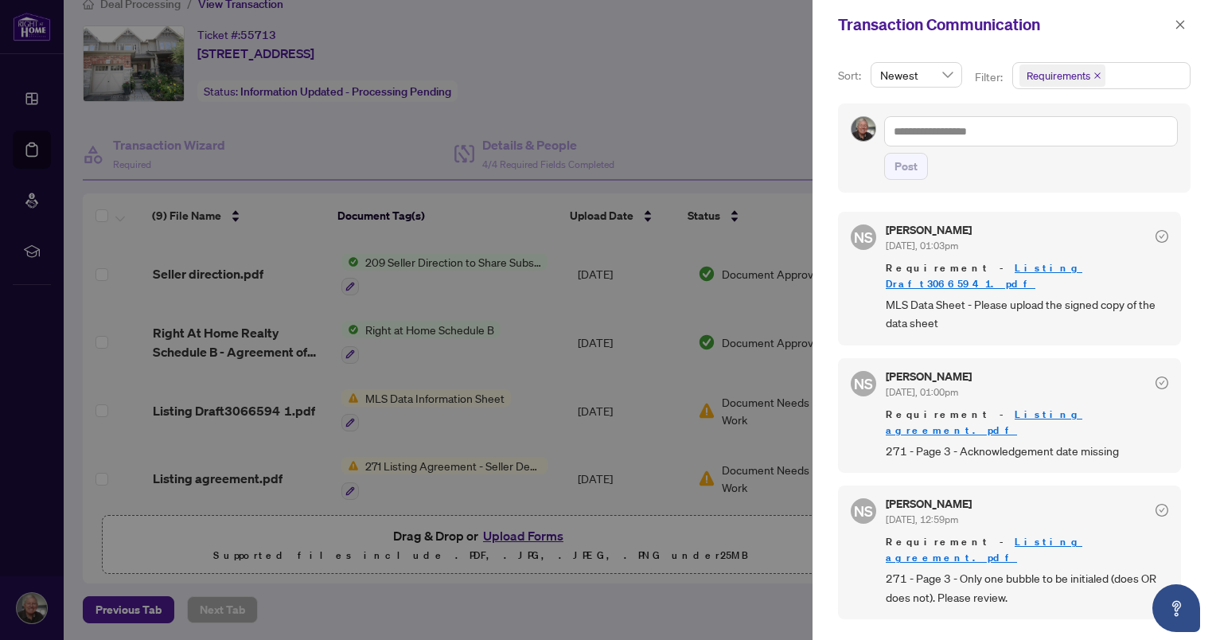
click at [1079, 80] on span "Requirements" at bounding box center [1058, 76] width 64 height 16
click at [1079, 162] on span "Requirements" at bounding box center [1079, 164] width 71 height 14
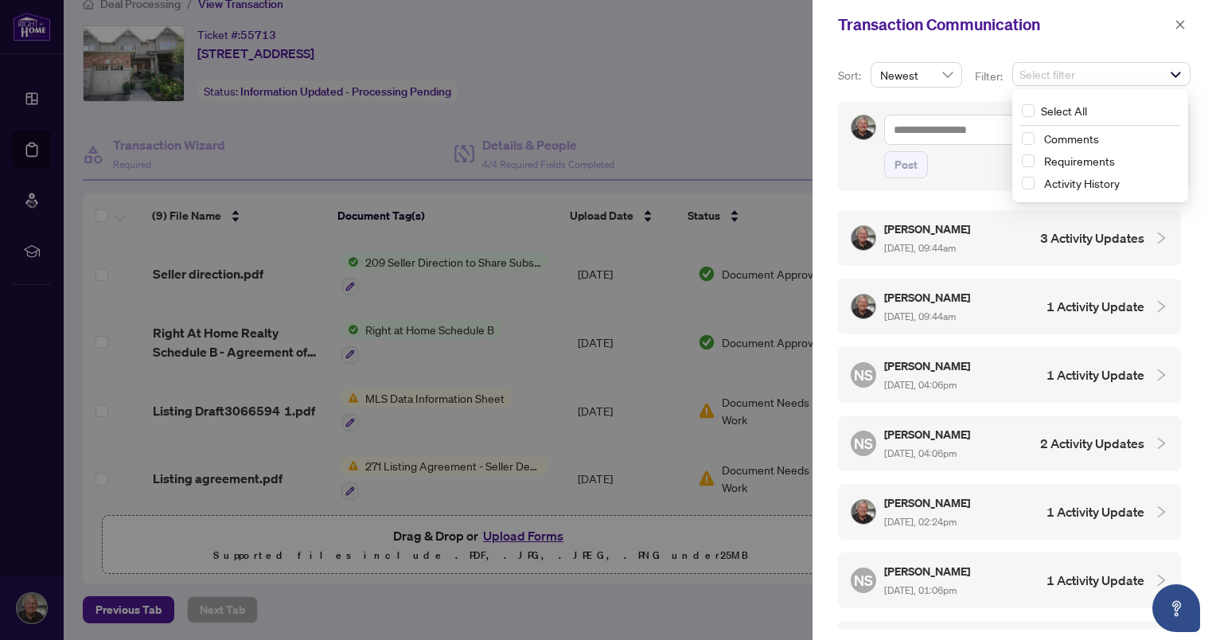
click at [1090, 162] on span "Requirements" at bounding box center [1079, 161] width 71 height 14
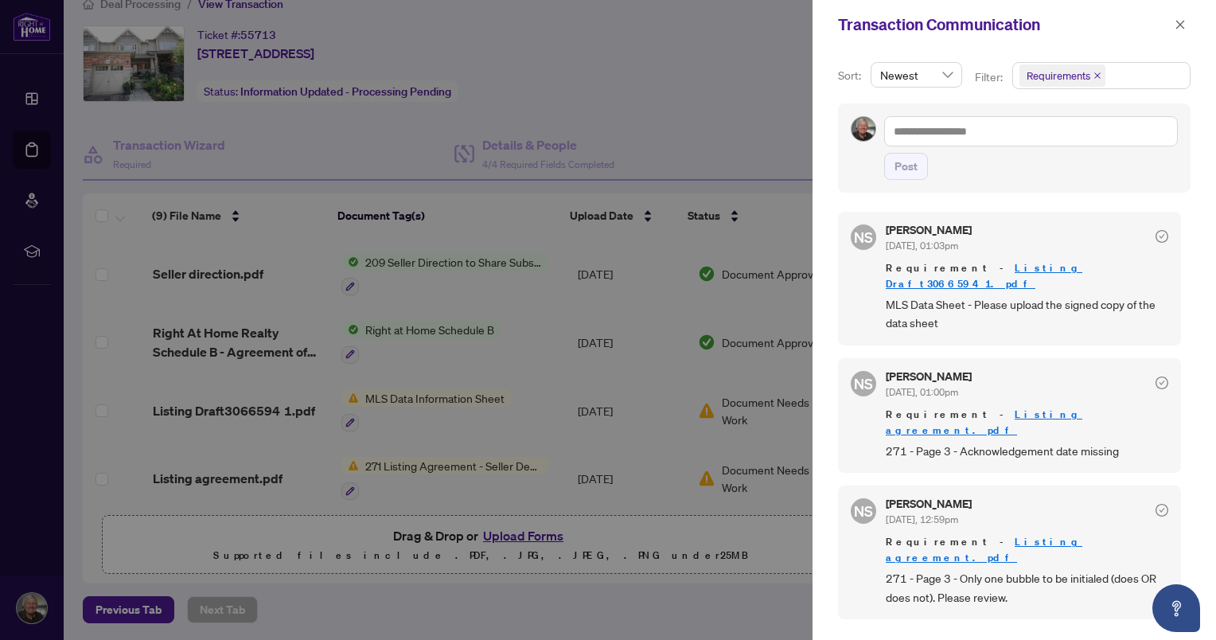
click at [827, 213] on div "Sort: Newest Filter: Requirements Select All Comments Requirements Activity His…" at bounding box center [1013, 344] width 403 height 590
drag, startPoint x: 767, startPoint y: 111, endPoint x: 783, endPoint y: 115, distance: 16.4
click at [768, 113] on div at bounding box center [608, 320] width 1216 height 640
click at [1187, 21] on button "button" at bounding box center [1179, 24] width 21 height 19
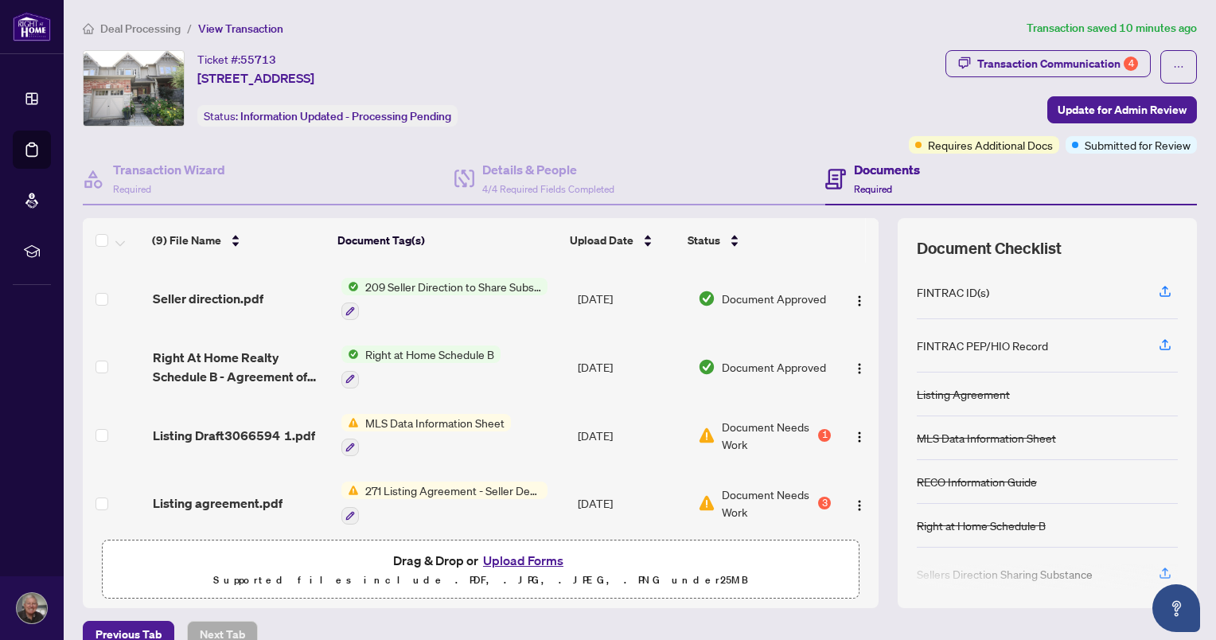
scroll to position [25, 0]
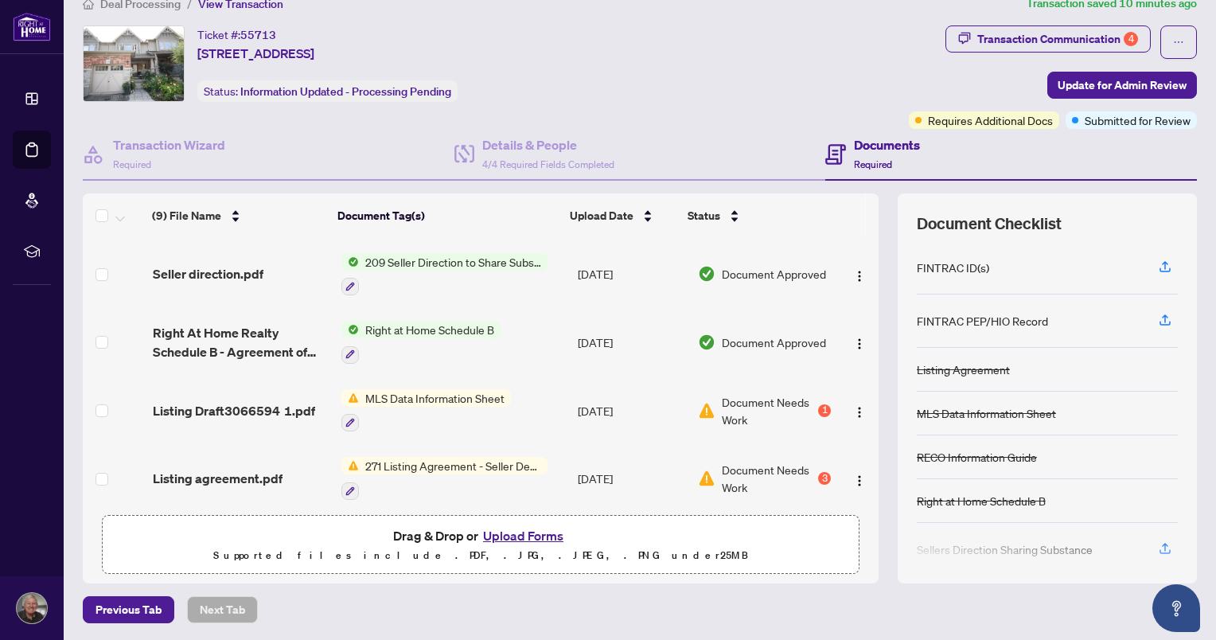
click at [748, 393] on span "Document Needs Work" at bounding box center [768, 410] width 93 height 35
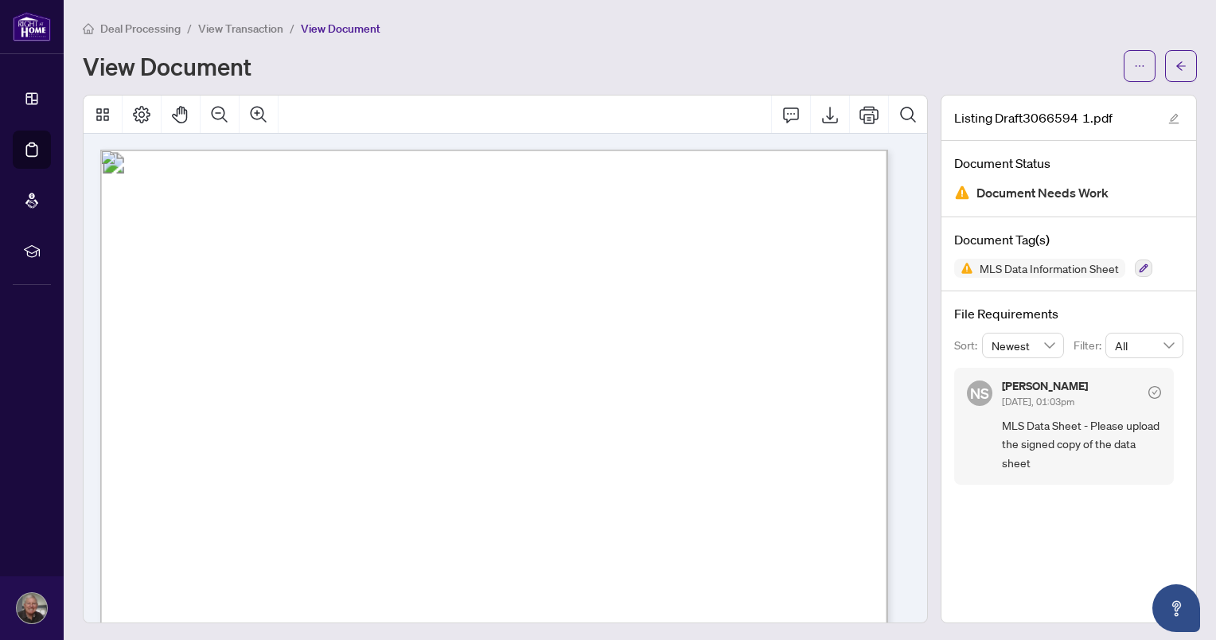
click at [1175, 72] on span "button" at bounding box center [1180, 65] width 11 height 25
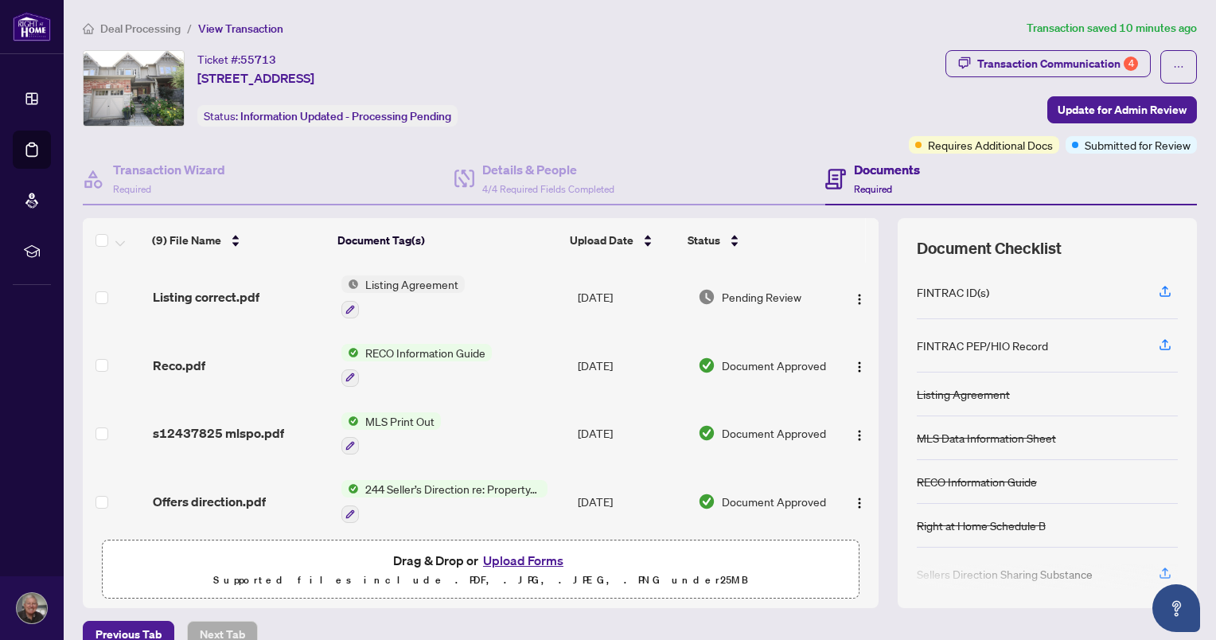
click at [516, 560] on button "Upload Forms" at bounding box center [523, 560] width 90 height 21
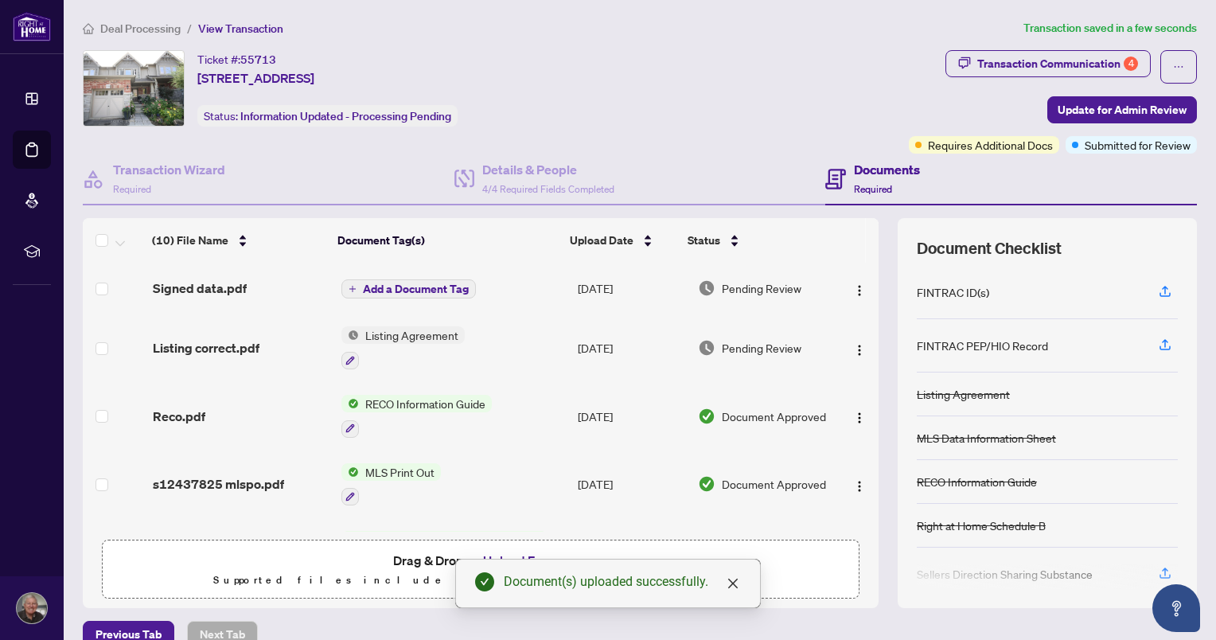
click at [1082, 111] on span "Update for Admin Review" at bounding box center [1121, 109] width 129 height 25
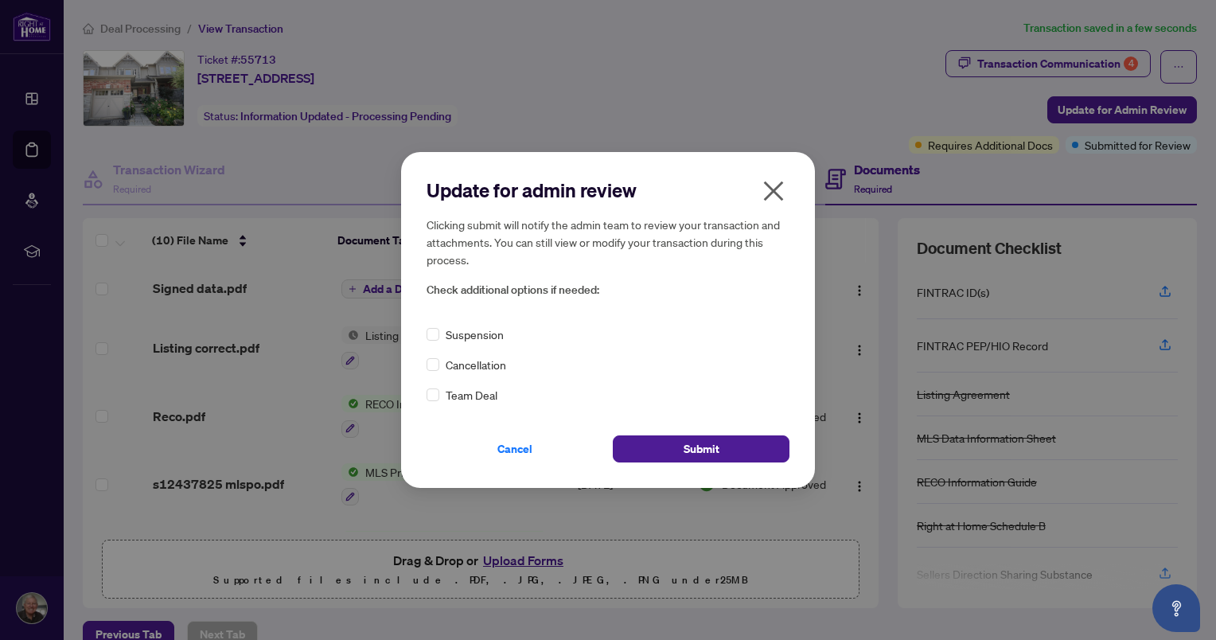
click at [693, 455] on span "Submit" at bounding box center [701, 448] width 36 height 25
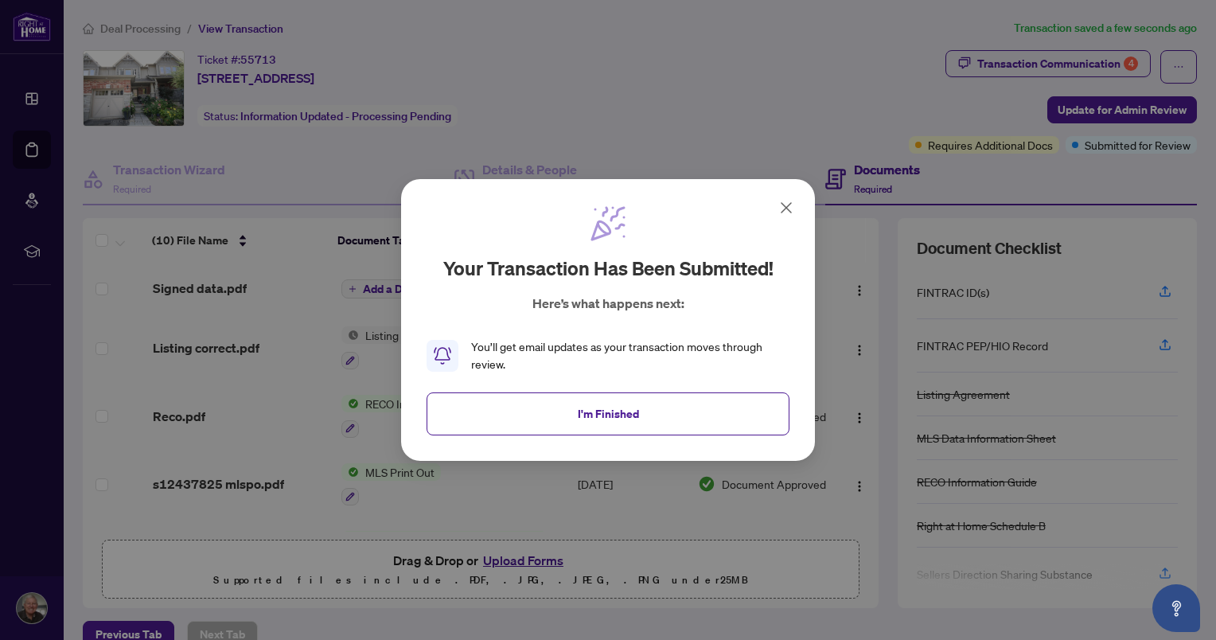
click at [670, 422] on button "I'm Finished" at bounding box center [607, 413] width 363 height 43
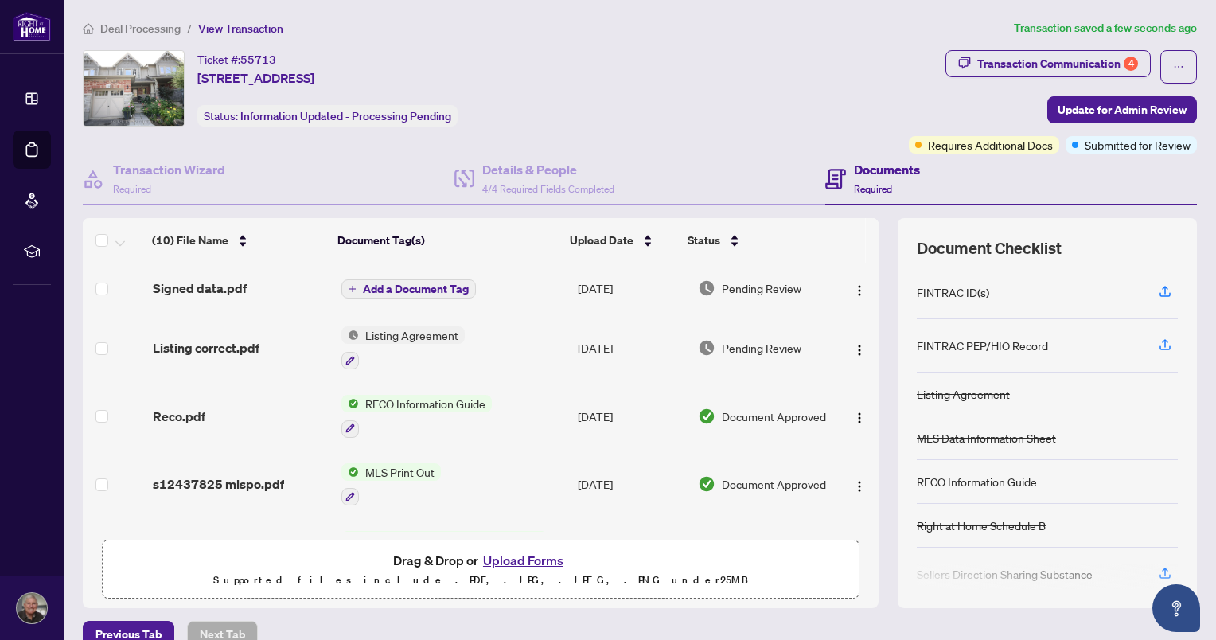
click at [1085, 67] on div "Transaction Communication 4" at bounding box center [1057, 63] width 161 height 25
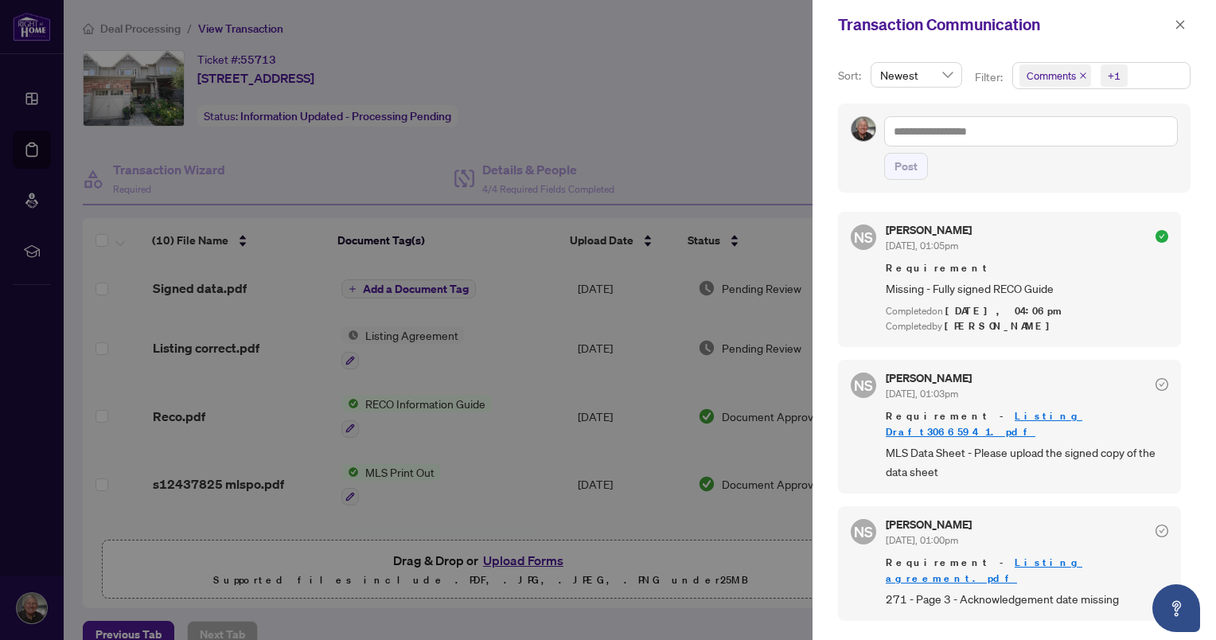
click at [1082, 76] on icon "close" at bounding box center [1083, 75] width 6 height 6
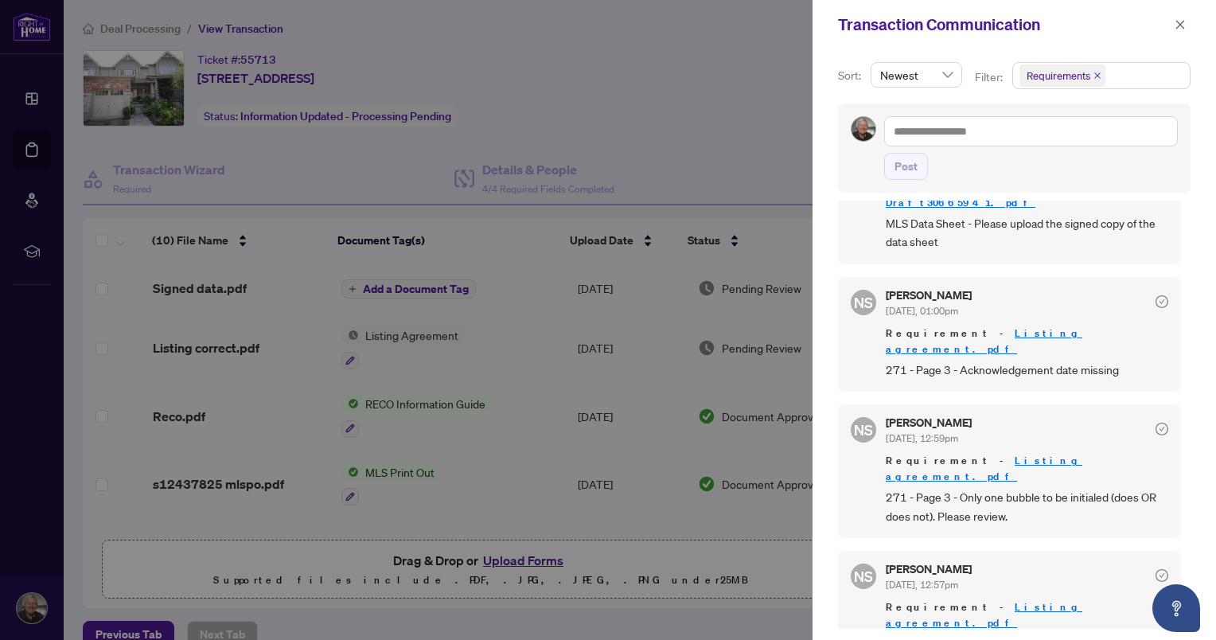
scroll to position [215, 0]
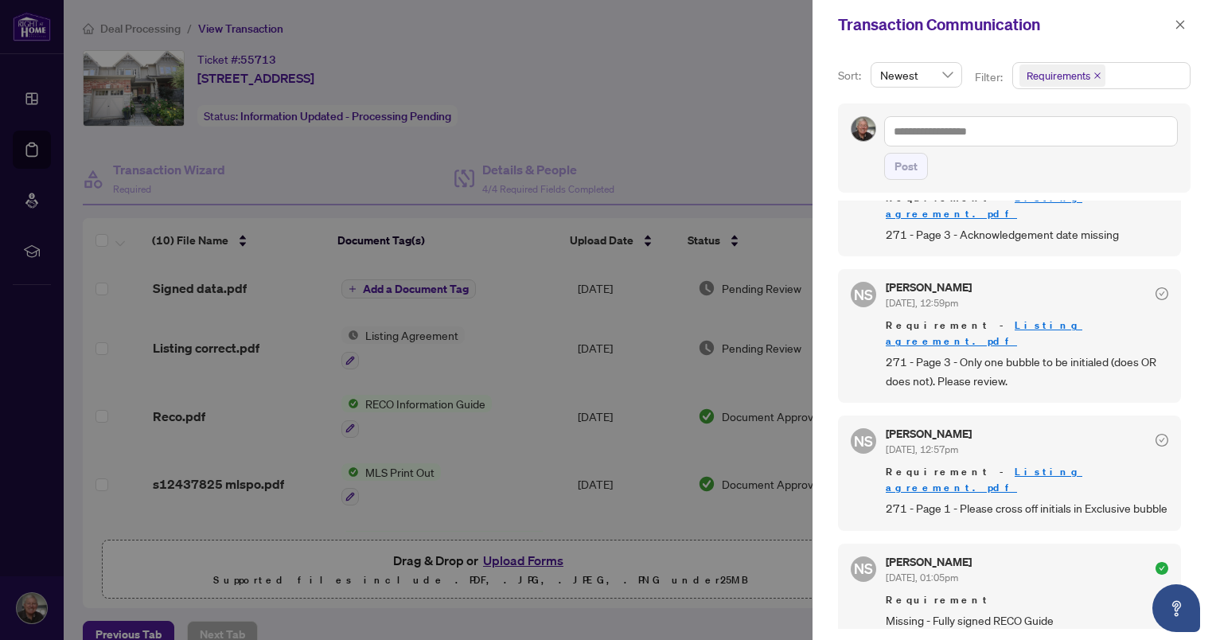
click at [1183, 31] on span "button" at bounding box center [1179, 24] width 11 height 25
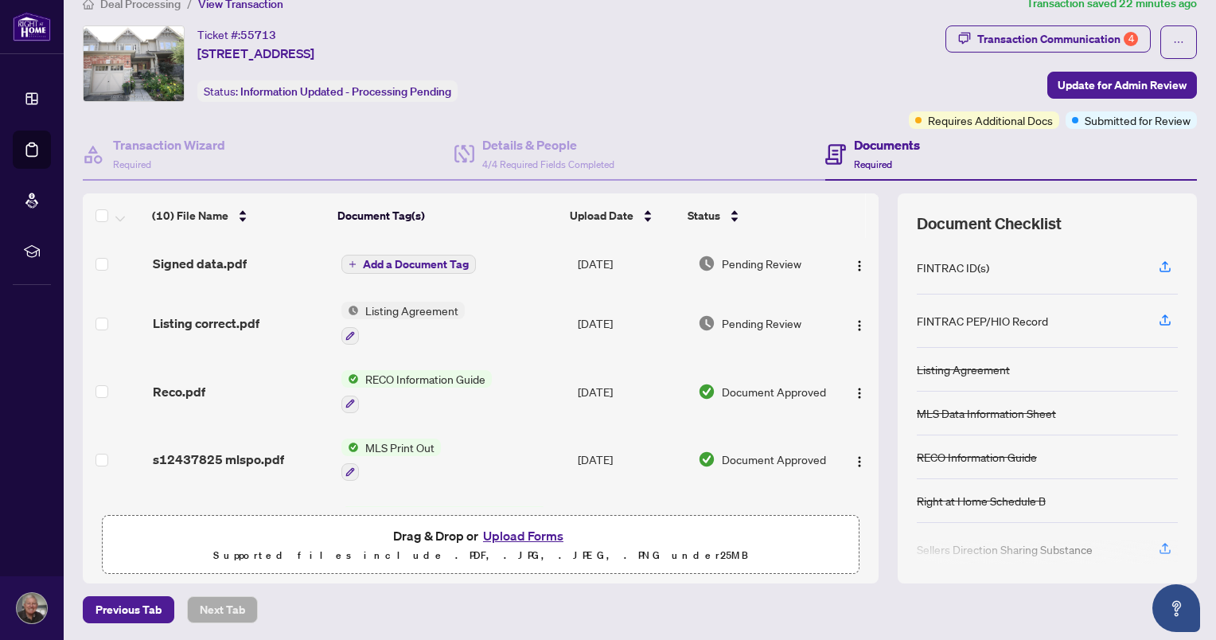
scroll to position [0, 0]
